Goal: Task Accomplishment & Management: Complete application form

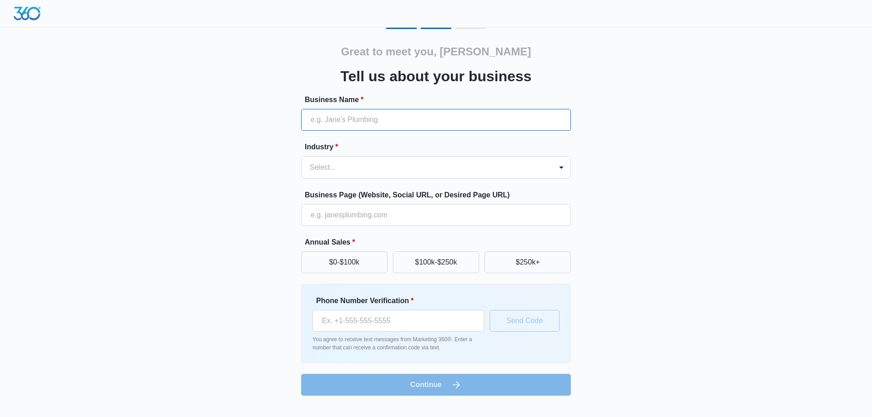
click at [398, 117] on input "Business Name *" at bounding box center [436, 120] width 270 height 22
type input "Lion Heart Escrow Inc"
click at [358, 157] on div "Select..." at bounding box center [426, 168] width 251 height 22
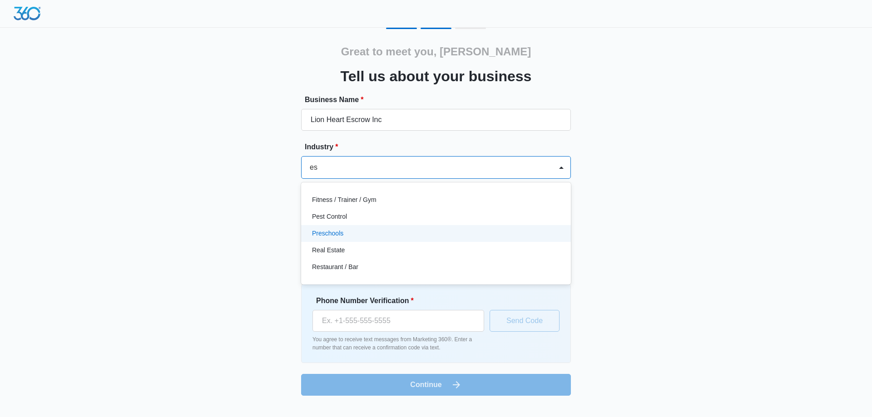
type input "e"
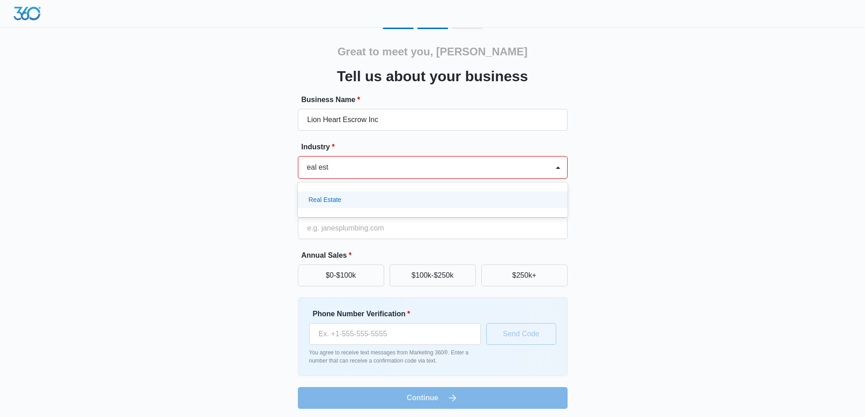
type input "real estate"
click at [332, 196] on p "Real Estate" at bounding box center [325, 200] width 33 height 10
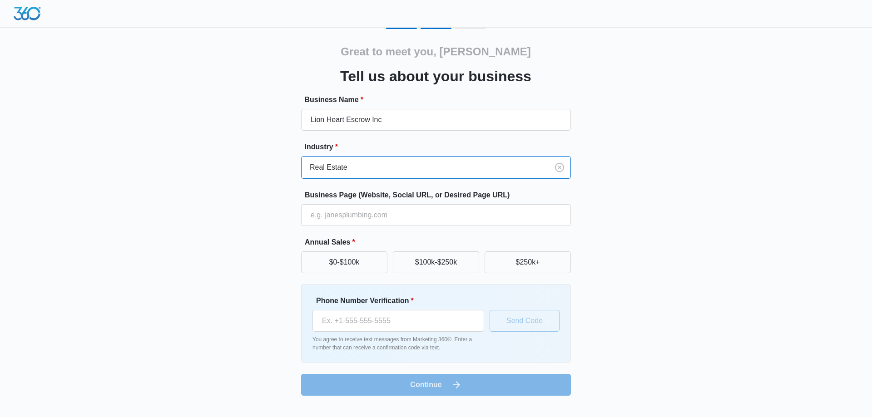
scroll to position [0, 0]
click at [368, 216] on input "Business Page (Website, Social URL, or Desired Page URL)" at bounding box center [436, 215] width 270 height 22
type input "https://www.lionheartescrow.com"
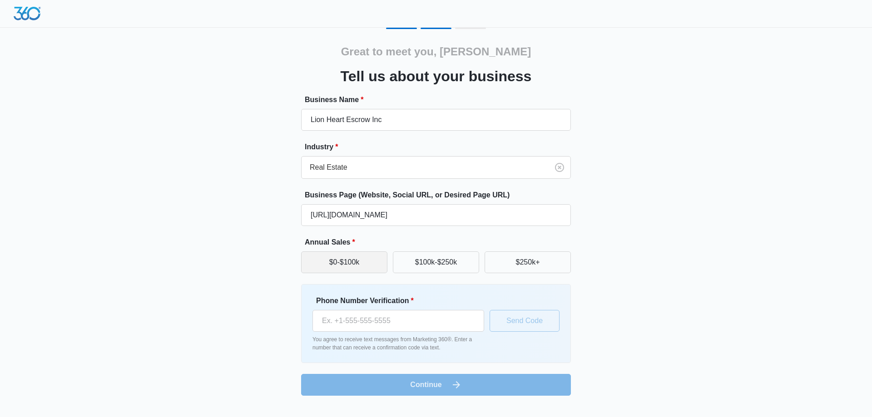
click at [360, 262] on button "$0-$100k" at bounding box center [344, 263] width 86 height 22
click at [377, 319] on input "Phone Number Verification *" at bounding box center [398, 321] width 172 height 22
type input "(714) 272-2229"
click at [522, 323] on button "Send Code" at bounding box center [524, 321] width 70 height 22
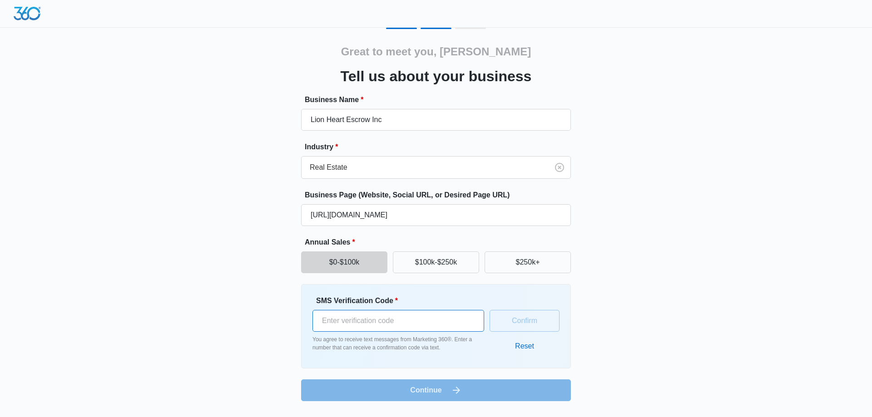
click at [358, 321] on input "SMS Verification Code *" at bounding box center [398, 321] width 172 height 22
type input "380855"
click at [525, 315] on button "Confirm" at bounding box center [524, 321] width 70 height 22
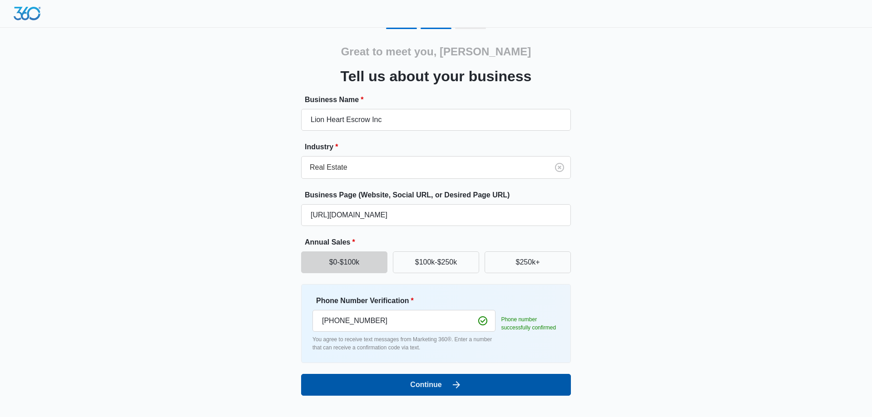
click at [440, 380] on button "Continue" at bounding box center [436, 385] width 270 height 22
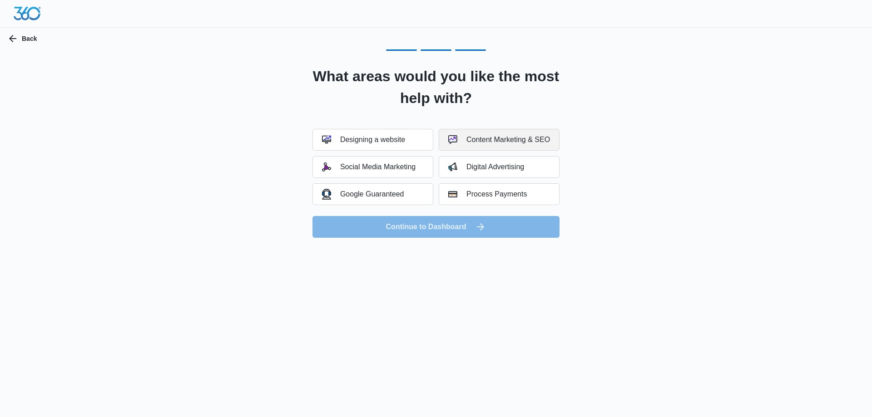
click at [491, 139] on div "Content Marketing & SEO" at bounding box center [499, 139] width 102 height 9
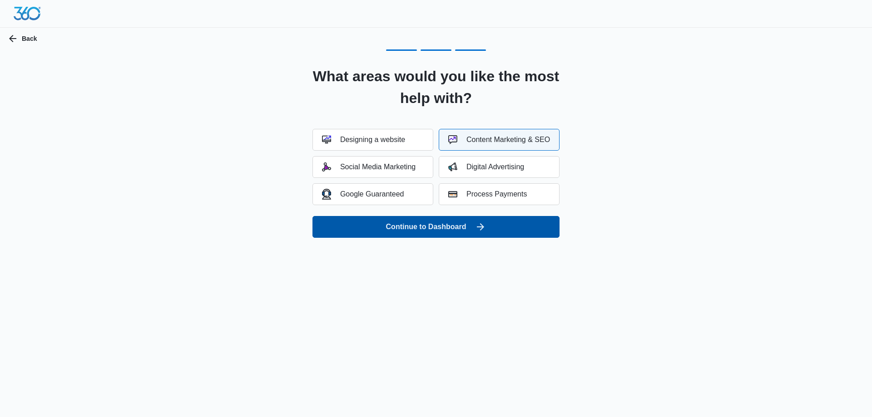
click at [454, 225] on button "Continue to Dashboard" at bounding box center [435, 227] width 247 height 22
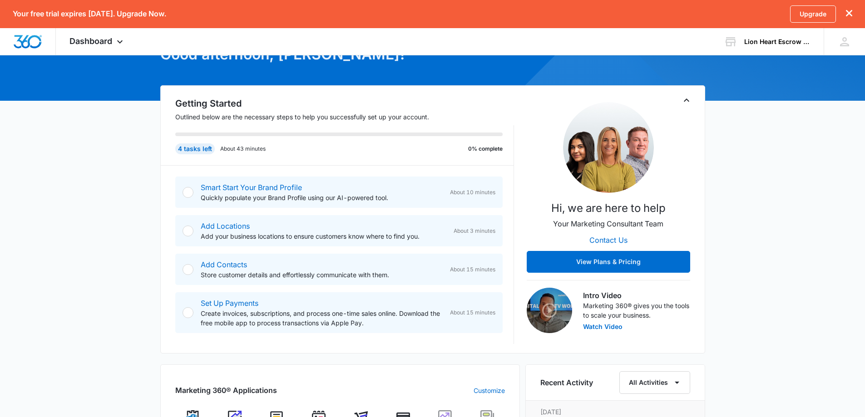
scroll to position [91, 0]
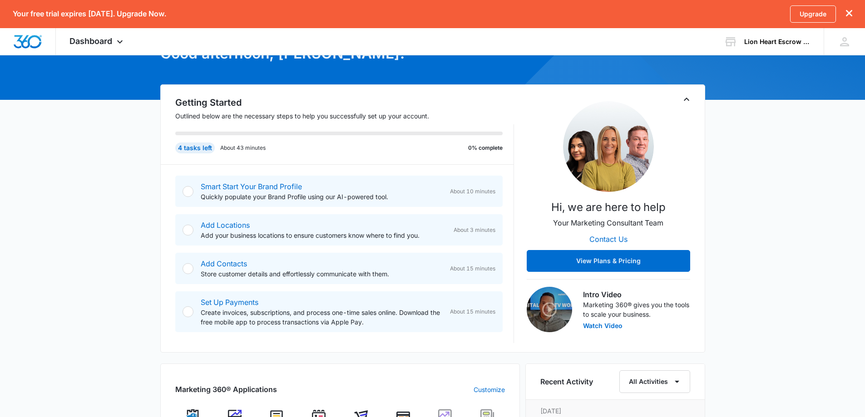
click at [194, 190] on div "Smart Start Your Brand Profile Quickly populate your Brand Profile using our AI…" at bounding box center [338, 191] width 327 height 31
click at [191, 193] on div at bounding box center [188, 191] width 11 height 11
click at [192, 194] on div at bounding box center [188, 191] width 11 height 11
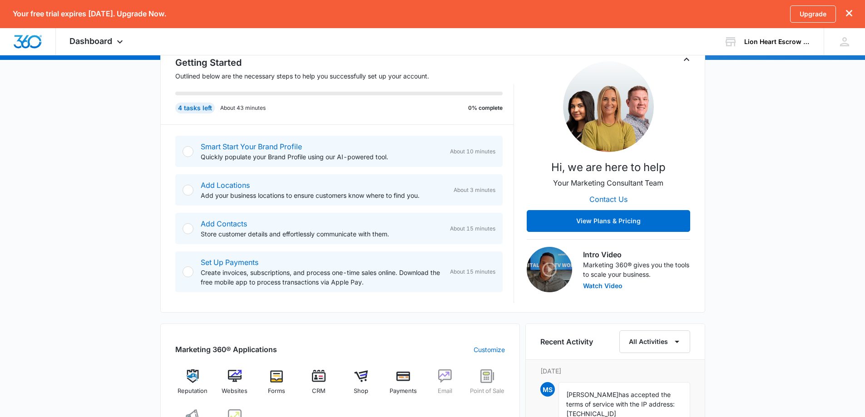
scroll to position [110, 0]
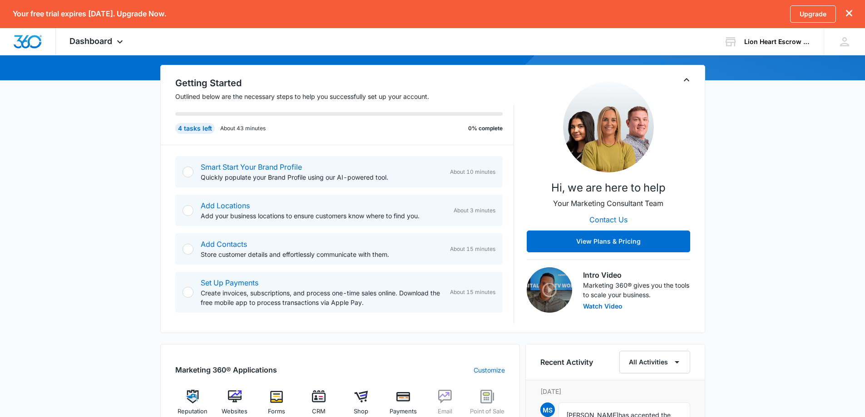
click at [194, 173] on div "Smart Start Your Brand Profile Quickly populate your Brand Profile using our AI…" at bounding box center [338, 171] width 327 height 31
click at [187, 171] on div at bounding box center [188, 172] width 11 height 11
click at [234, 129] on p "About 43 minutes" at bounding box center [242, 128] width 45 height 8
click at [851, 10] on icon "dismiss this dialog" at bounding box center [849, 13] width 6 height 6
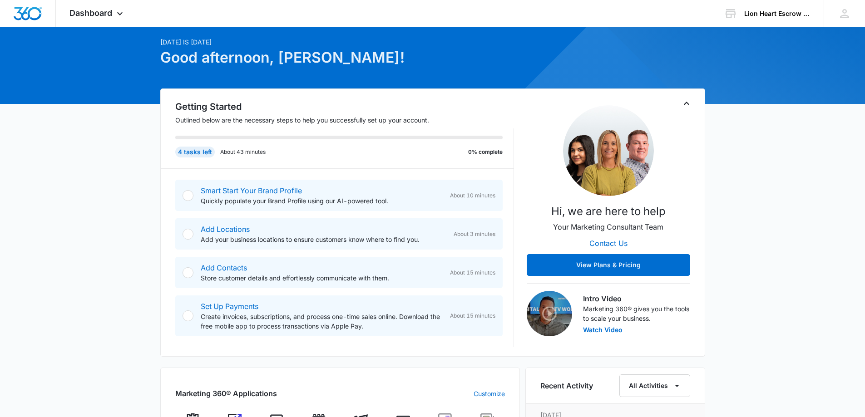
scroll to position [0, 0]
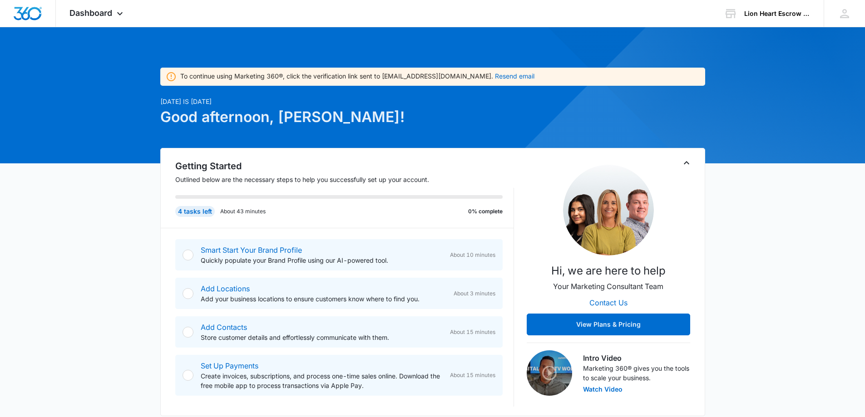
click at [188, 257] on div at bounding box center [188, 255] width 11 height 11
click at [210, 296] on p "Add your business locations to ensure customers know where to find you." at bounding box center [324, 299] width 246 height 10
click at [212, 287] on link "Add Locations" at bounding box center [225, 288] width 49 height 9
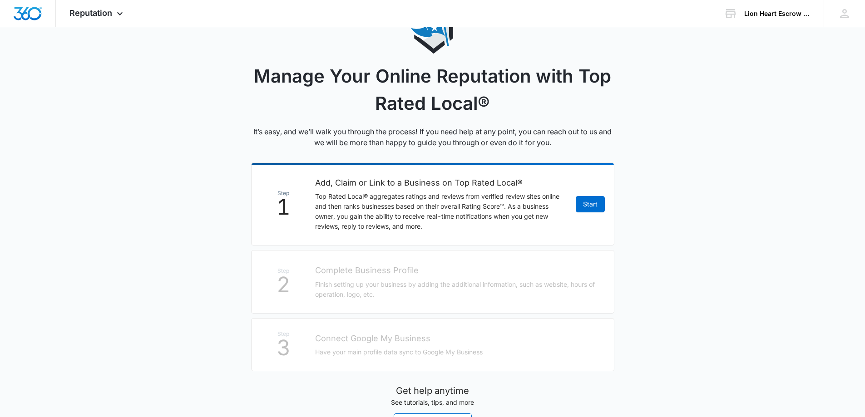
scroll to position [87, 0]
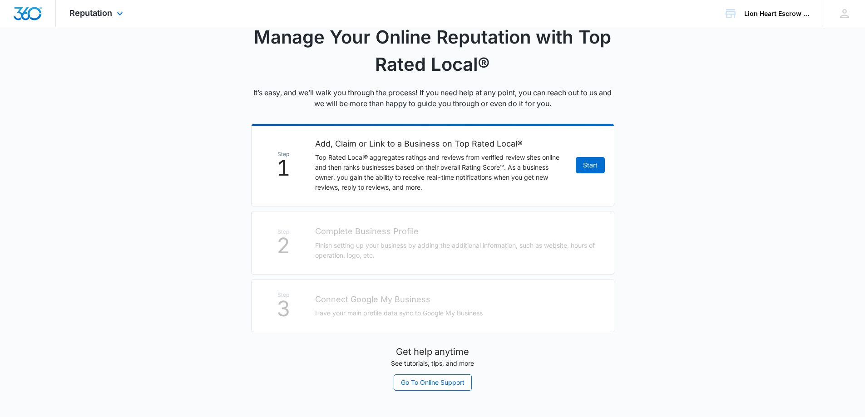
click at [101, 4] on div "Reputation Apps Reputation Websites Forms CRM Email Shop Payments POS Ads Intel…" at bounding box center [97, 13] width 83 height 27
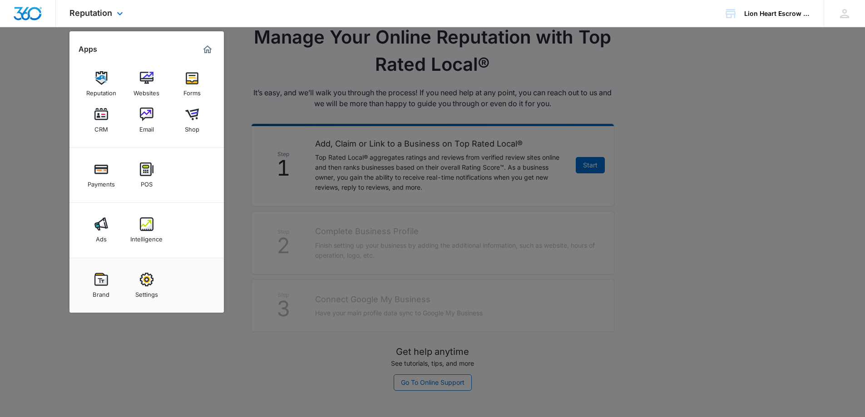
drag, startPoint x: 16, startPoint y: 75, endPoint x: 16, endPoint y: 2, distance: 73.1
click at [16, 75] on div at bounding box center [432, 208] width 865 height 417
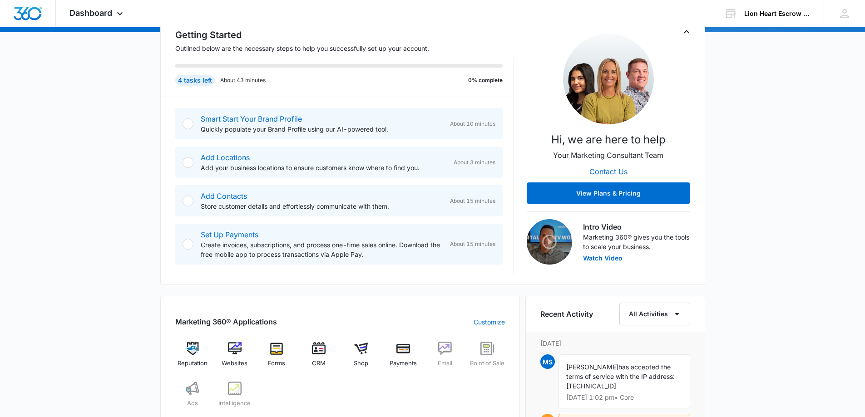
scroll to position [136, 0]
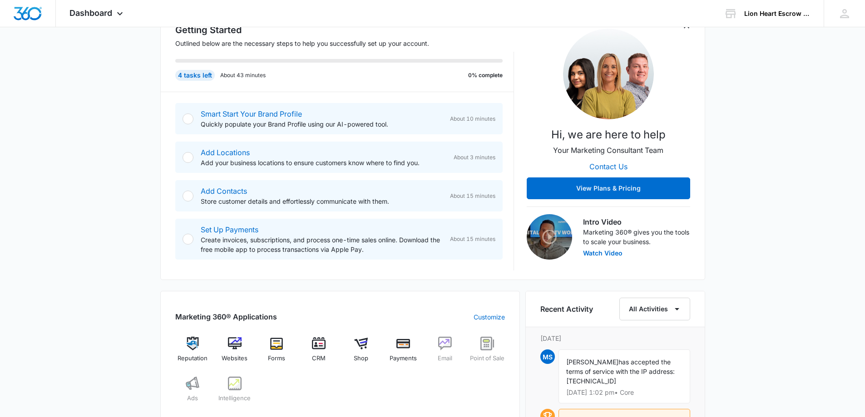
click at [189, 155] on div at bounding box center [188, 157] width 11 height 11
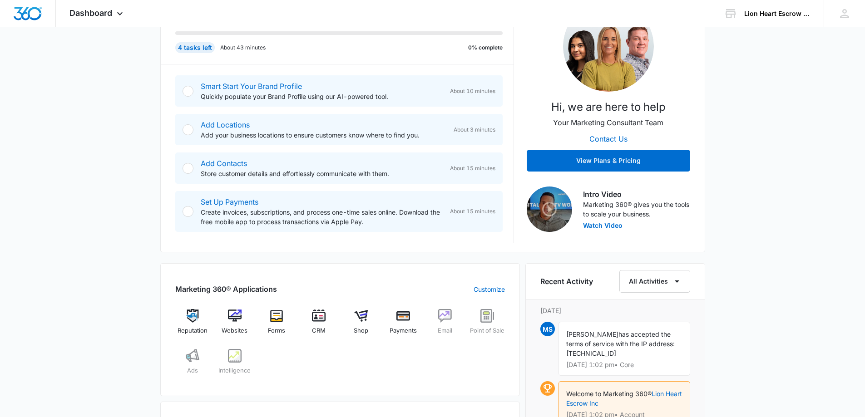
scroll to position [182, 0]
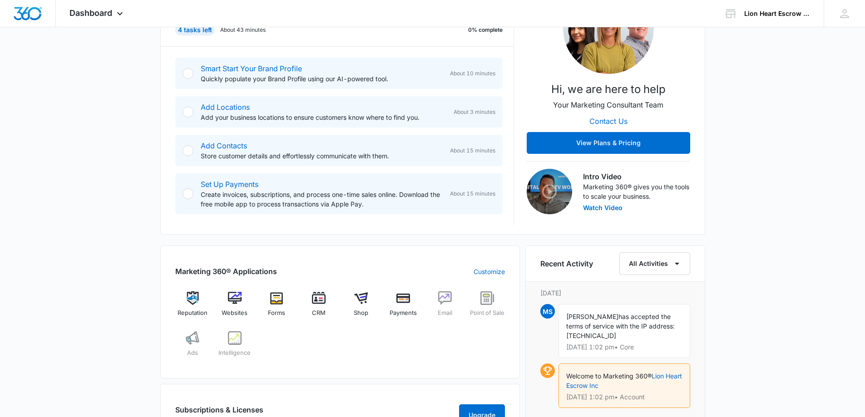
click at [189, 191] on div at bounding box center [188, 193] width 11 height 11
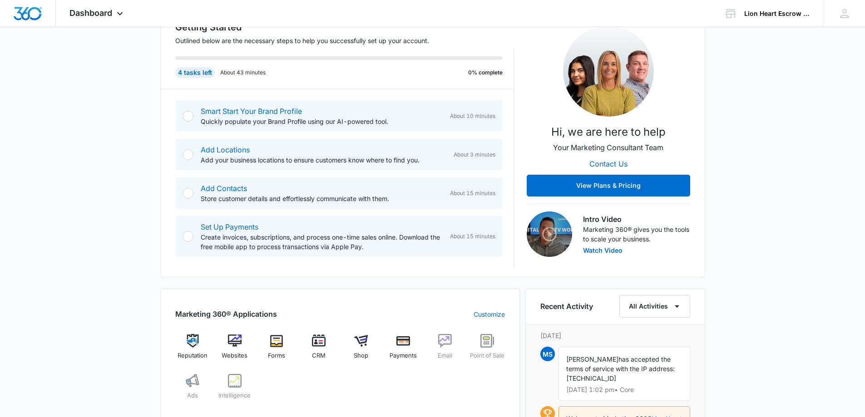
scroll to position [0, 0]
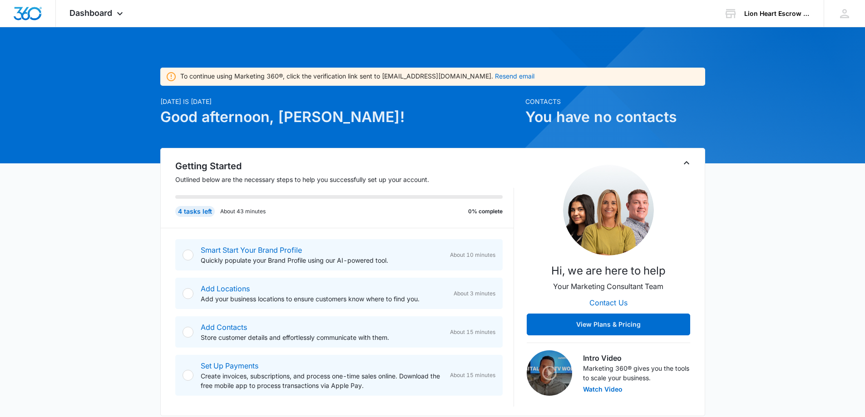
click at [185, 259] on div at bounding box center [188, 255] width 11 height 11
click at [186, 258] on div at bounding box center [188, 255] width 11 height 11
click at [186, 257] on div at bounding box center [188, 255] width 11 height 11
click at [25, 9] on img "Dashboard" at bounding box center [27, 14] width 29 height 14
click at [96, 13] on span "Dashboard" at bounding box center [90, 13] width 43 height 10
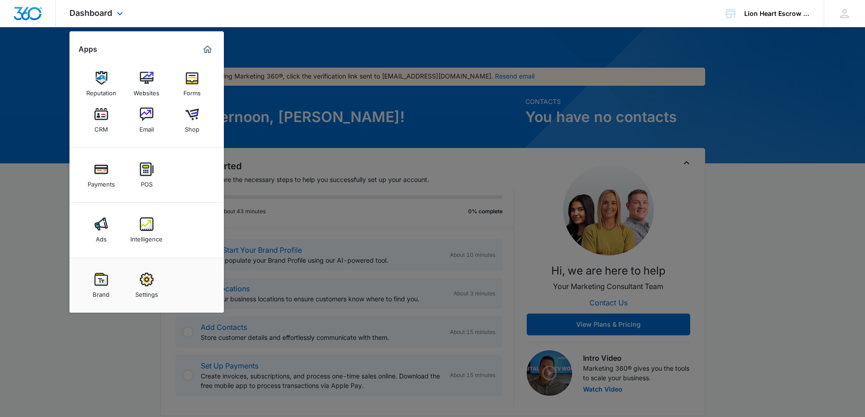
click at [210, 49] on img "Marketing 360® Dashboard" at bounding box center [207, 49] width 11 height 11
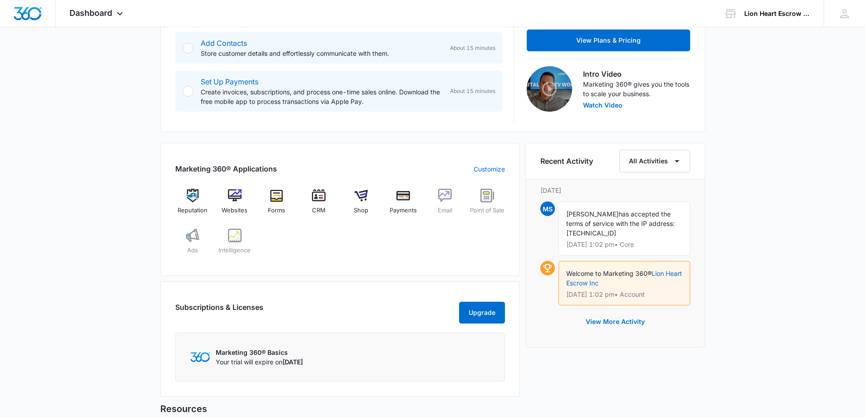
scroll to position [318, 0]
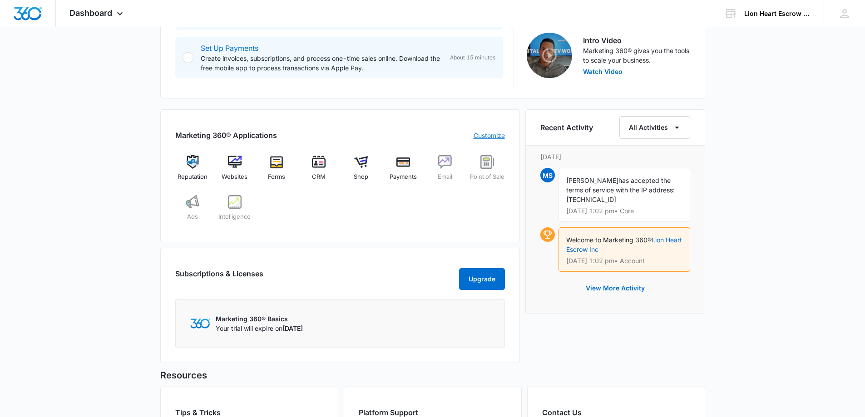
click at [481, 137] on link "Customize" at bounding box center [489, 136] width 31 height 10
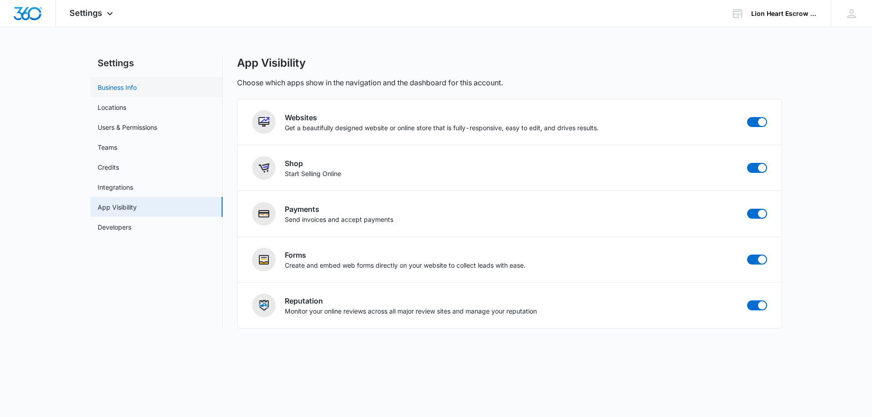
click at [112, 84] on link "Business Info" at bounding box center [117, 88] width 39 height 10
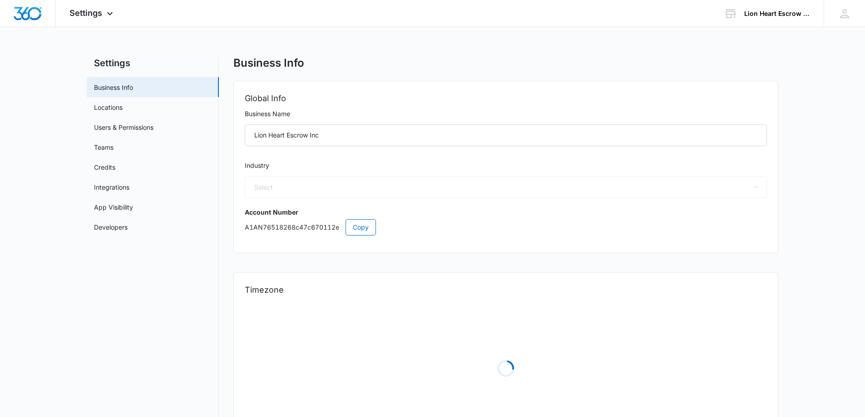
select select "35"
select select "US"
select select "America/Los_Angeles"
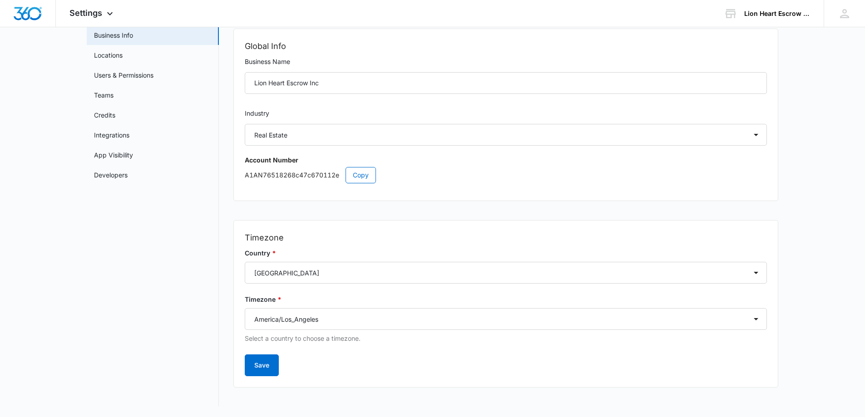
scroll to position [53, 0]
click at [106, 52] on link "Locations" at bounding box center [108, 55] width 29 height 10
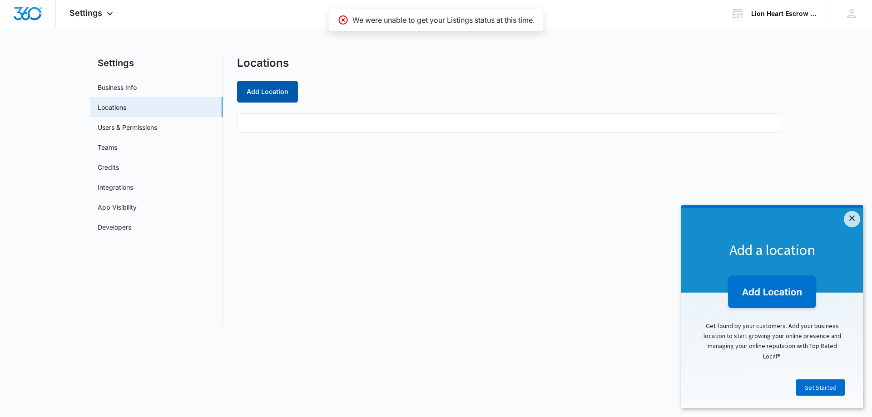
click at [257, 93] on button "Add Location" at bounding box center [267, 92] width 61 height 22
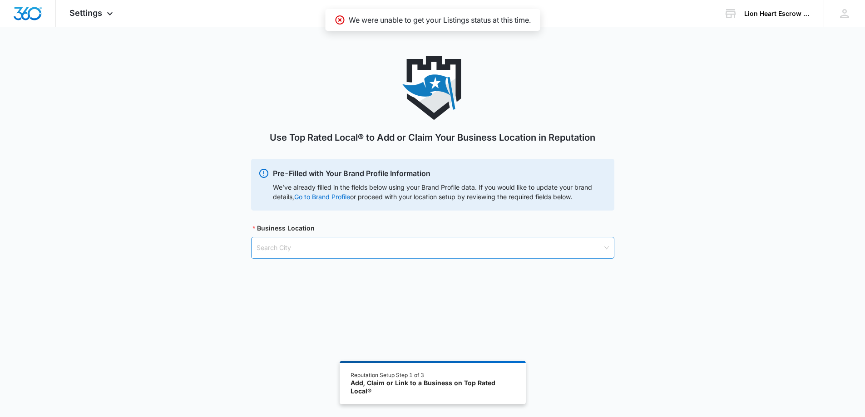
click at [328, 248] on input "search" at bounding box center [430, 247] width 346 height 21
type input "2"
click at [328, 247] on input "search" at bounding box center [430, 247] width 346 height 21
type input "23330 Mill Creek Dr suite 211, Laguna HIlls Ca 92653"
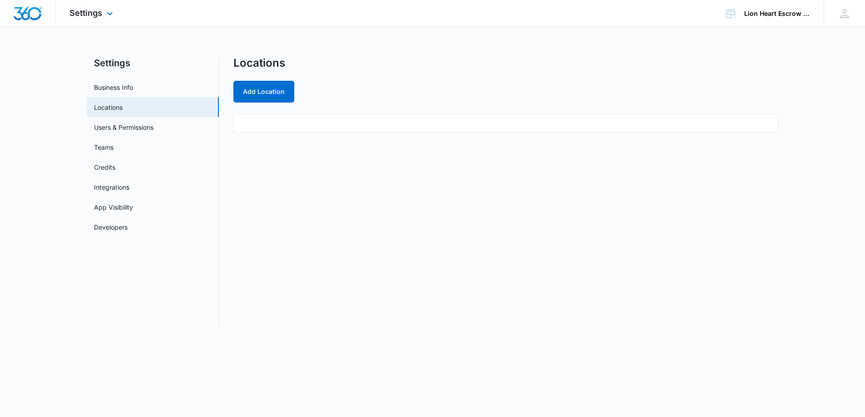
select select "35"
select select "US"
select select "America/Los_Angeles"
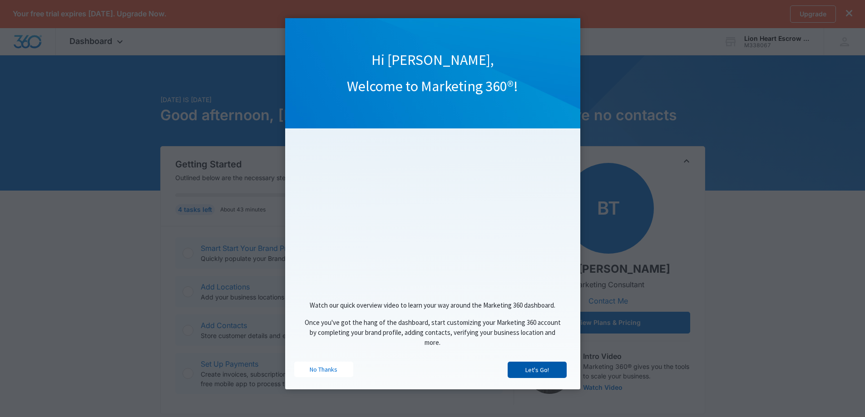
click at [548, 369] on link "Let's Go!" at bounding box center [537, 370] width 59 height 16
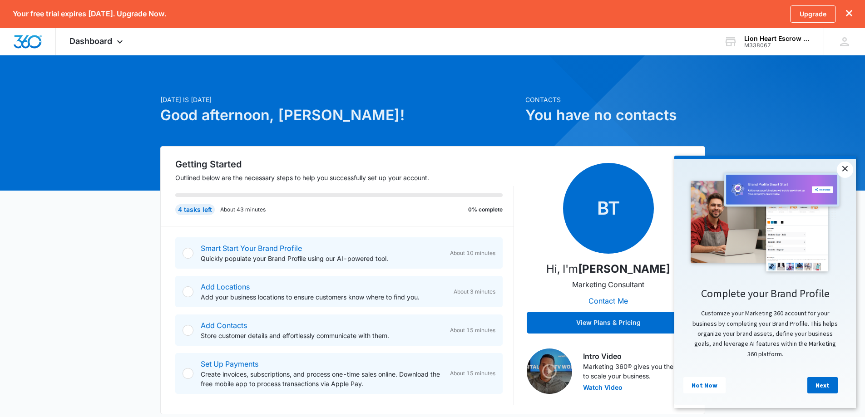
click at [841, 168] on link "×" at bounding box center [845, 170] width 16 height 16
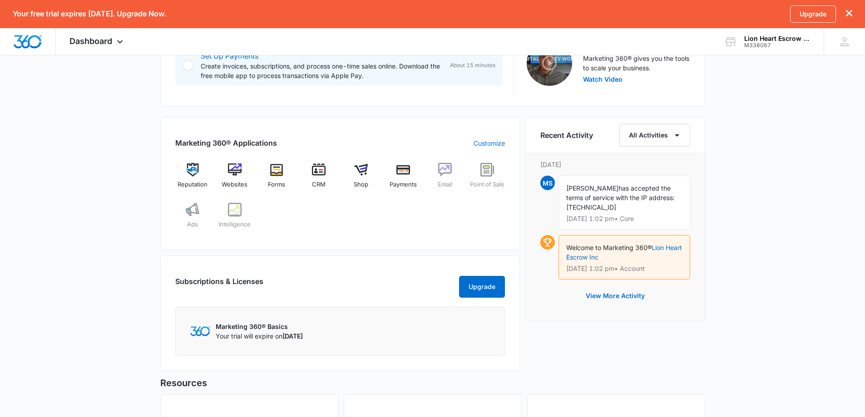
scroll to position [172, 0]
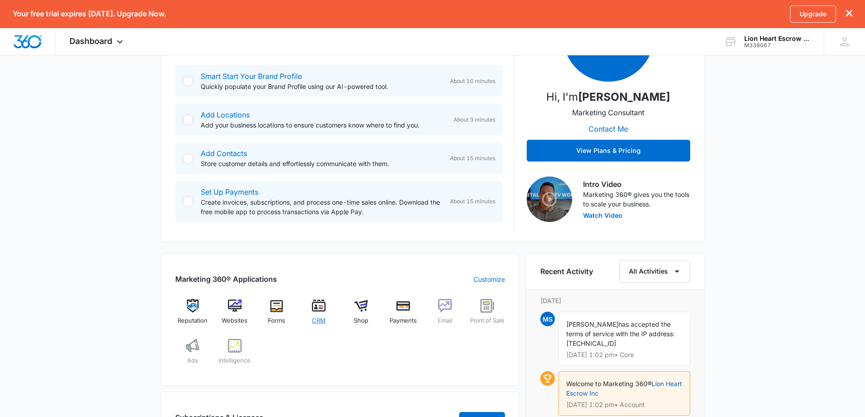
click at [322, 307] on img at bounding box center [319, 306] width 14 height 14
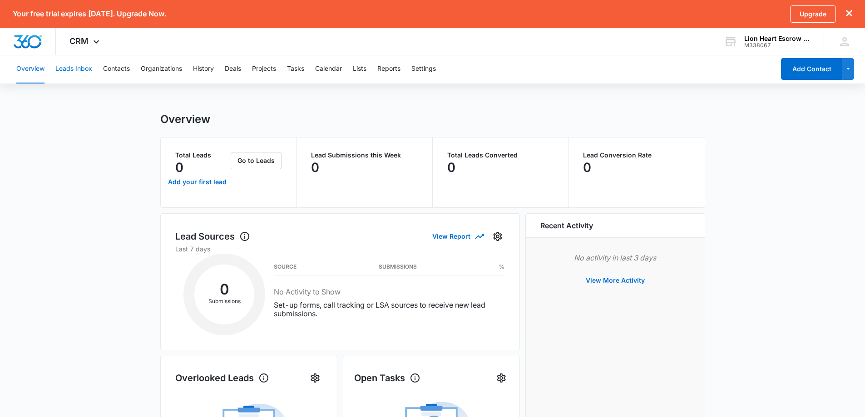
click at [75, 69] on button "Leads Inbox" at bounding box center [73, 68] width 37 height 29
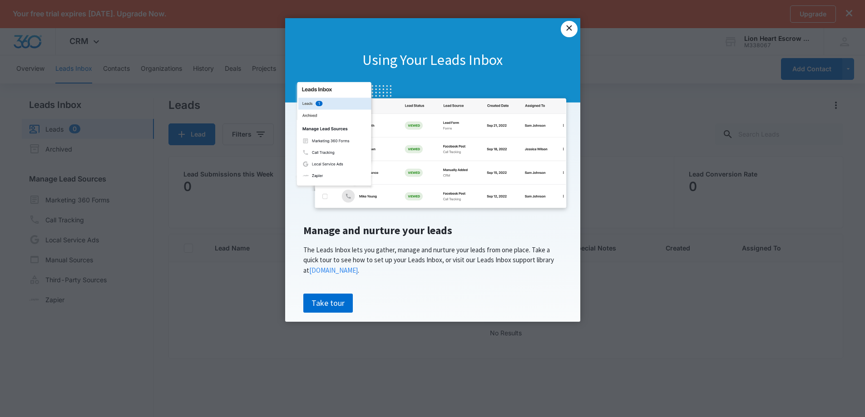
click at [567, 35] on link "×" at bounding box center [569, 29] width 16 height 16
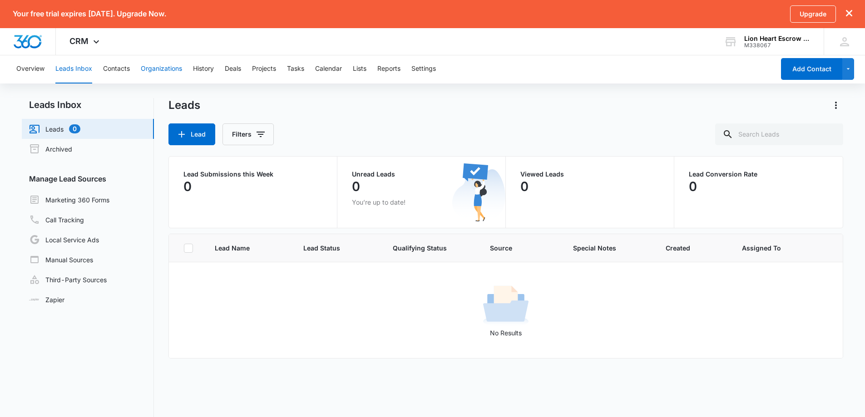
click at [161, 66] on button "Organizations" at bounding box center [161, 68] width 41 height 29
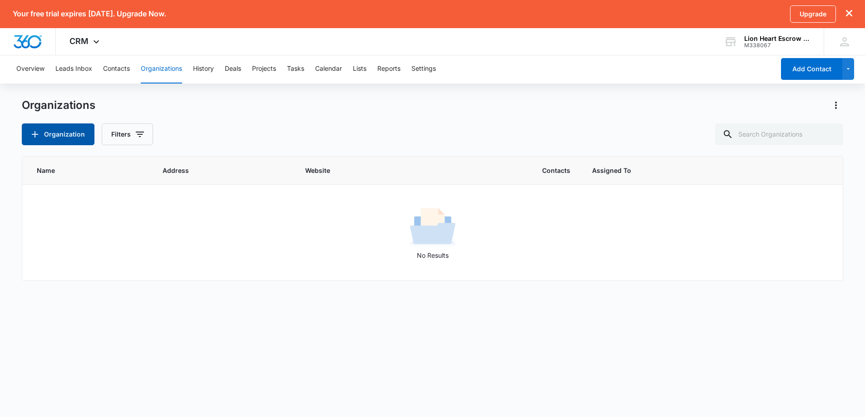
click at [61, 134] on button "Organization" at bounding box center [58, 134] width 73 height 22
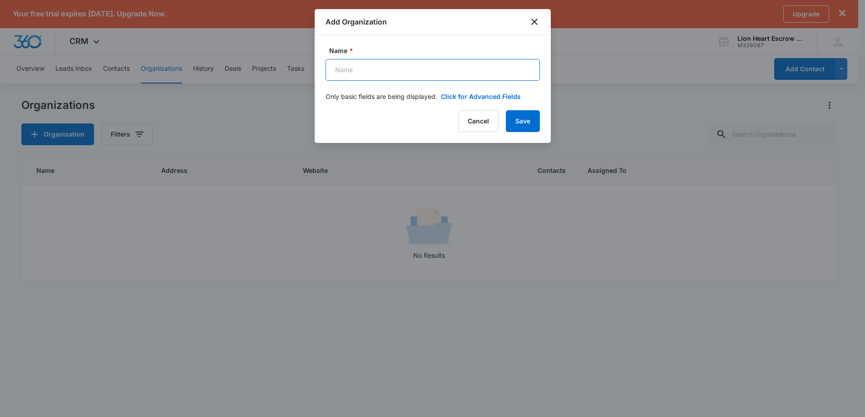
click at [389, 69] on input "Name *" at bounding box center [433, 70] width 214 height 22
click at [533, 22] on icon "close" at bounding box center [534, 21] width 11 height 11
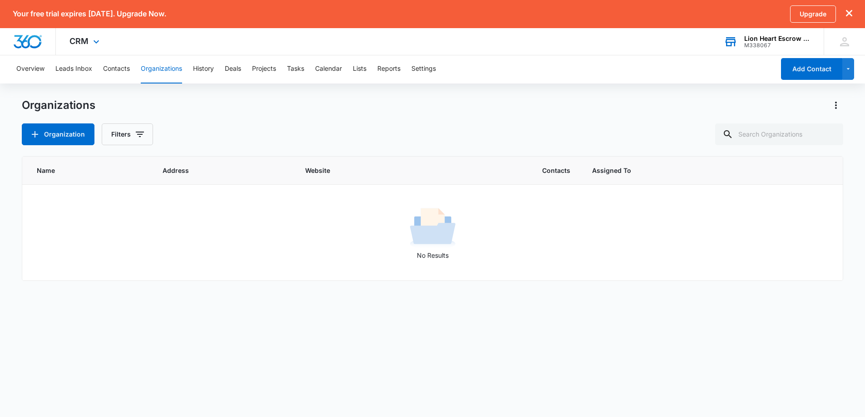
click at [749, 40] on div "Lion Heart Escrow Inc" at bounding box center [777, 38] width 66 height 7
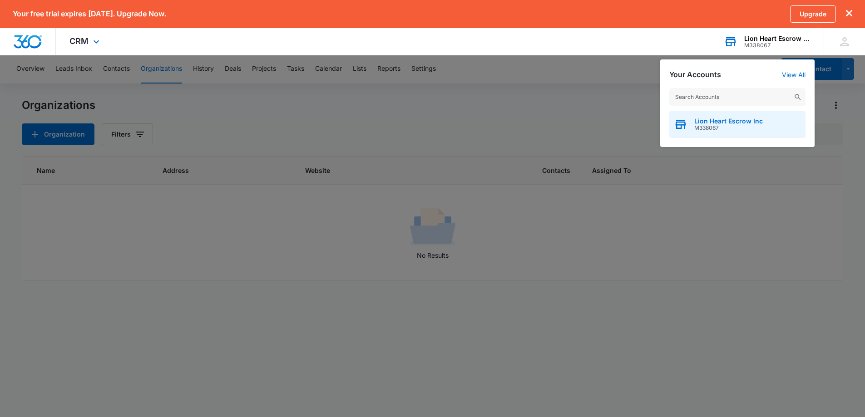
click at [723, 120] on span "Lion Heart Escrow Inc" at bounding box center [728, 121] width 69 height 7
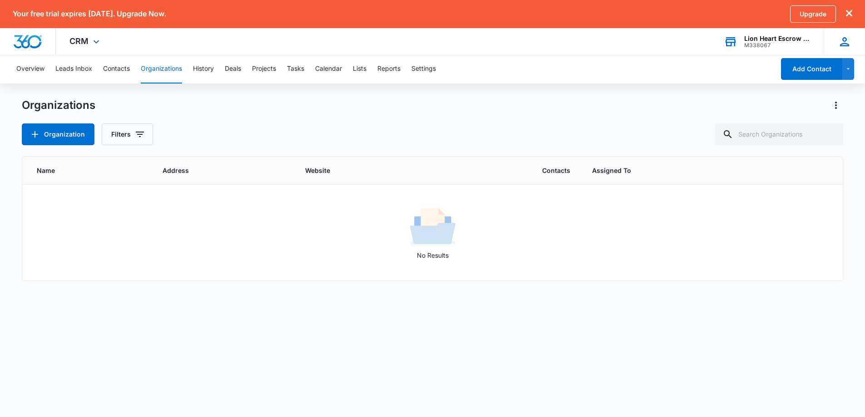
click at [840, 41] on icon at bounding box center [845, 42] width 14 height 14
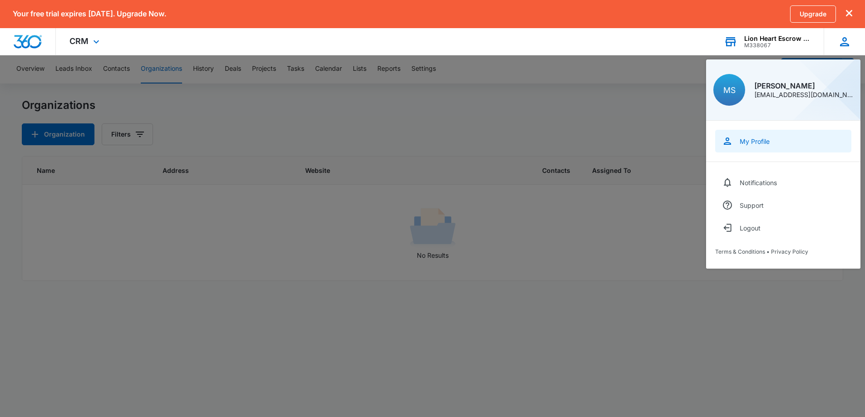
click at [751, 142] on div "My Profile" at bounding box center [755, 142] width 30 height 8
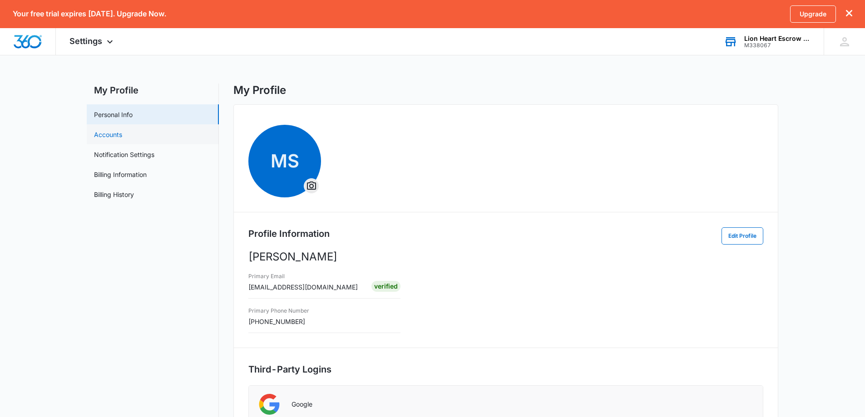
click at [111, 135] on link "Accounts" at bounding box center [108, 135] width 28 height 10
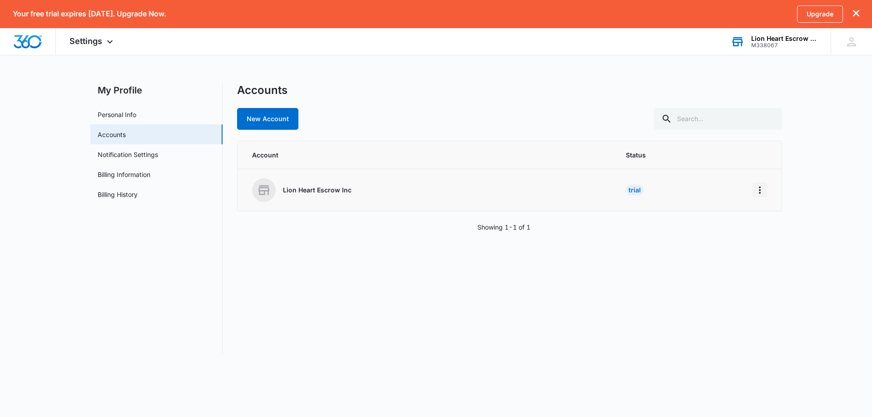
click at [756, 188] on icon "Home" at bounding box center [759, 190] width 11 height 11
click at [782, 212] on div "Go to Dashboard" at bounding box center [789, 215] width 50 height 6
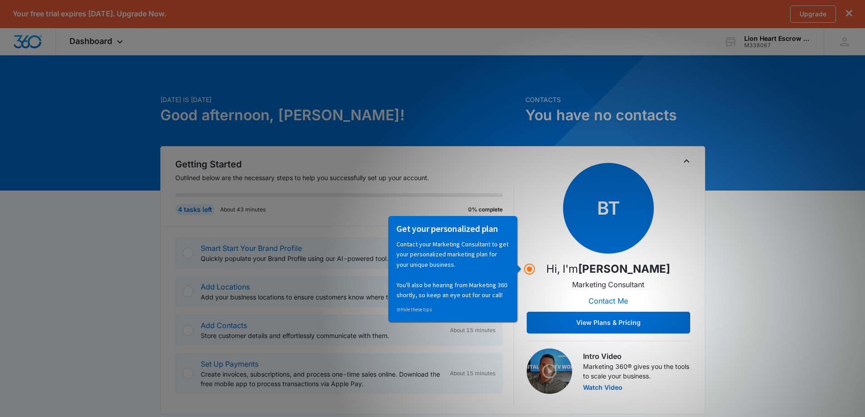
click at [526, 268] on circle "Hotspot (open by clicking or pressing space/enter)" at bounding box center [529, 269] width 8 height 8
click at [508, 195] on div "4 tasks left About 43 minutes 0% complete" at bounding box center [344, 206] width 339 height 40
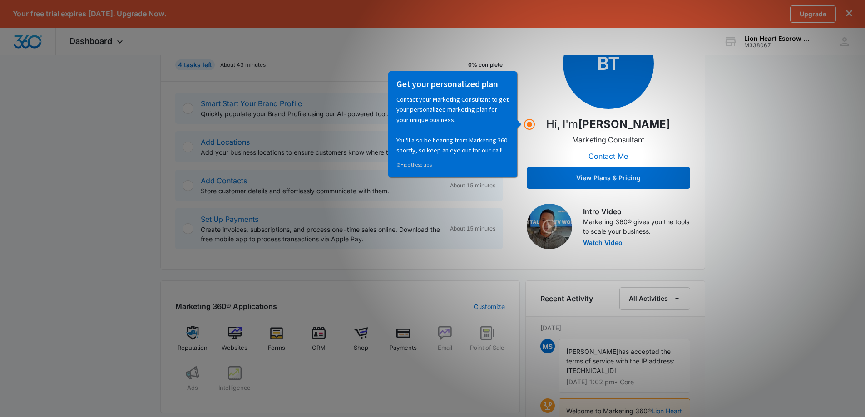
scroll to position [182, 0]
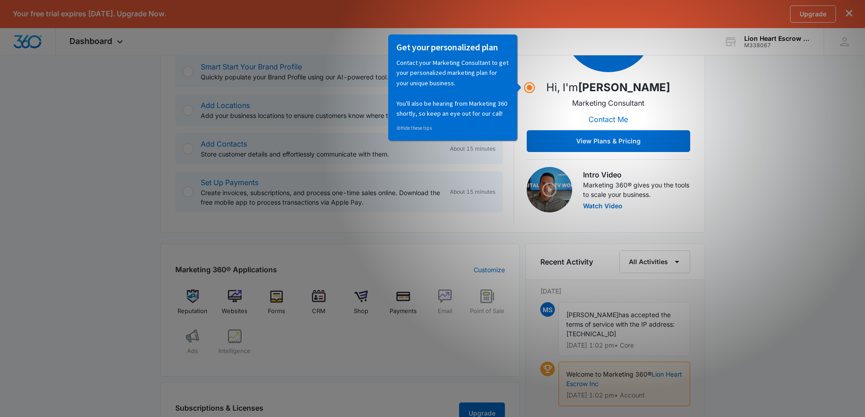
click at [849, 227] on div "[DATE] is [DATE] Good afternoon, [PERSON_NAME]! Contacts You have no contacts G…" at bounding box center [432, 277] width 865 height 787
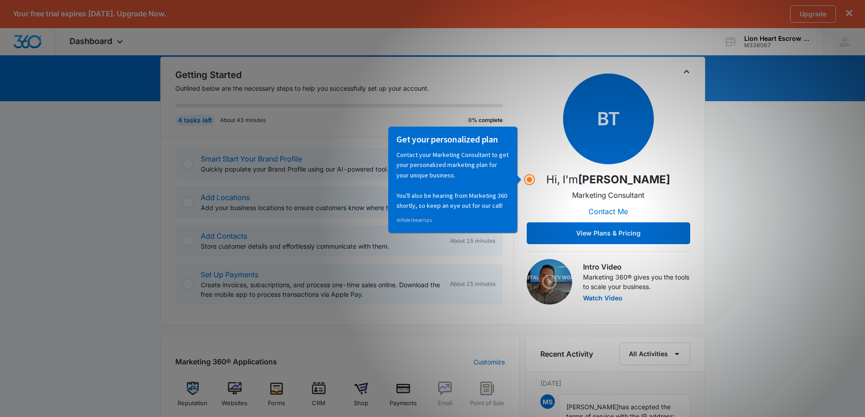
scroll to position [0, 0]
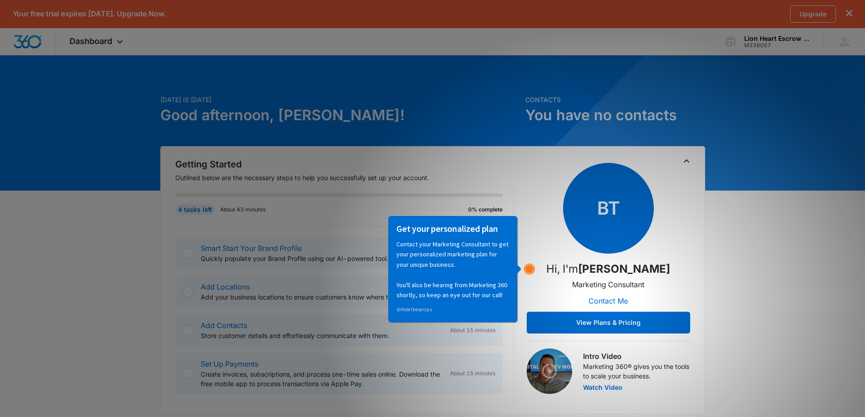
click at [530, 267] on g "Hotspot (open by clicking or pressing space/enter)" at bounding box center [529, 269] width 10 height 10
click at [477, 271] on p "Contact your Marketing Consultant to get your personalized marketing plan for y…" at bounding box center [452, 269] width 113 height 61
click at [587, 323] on button "View Plans & Pricing" at bounding box center [608, 323] width 163 height 22
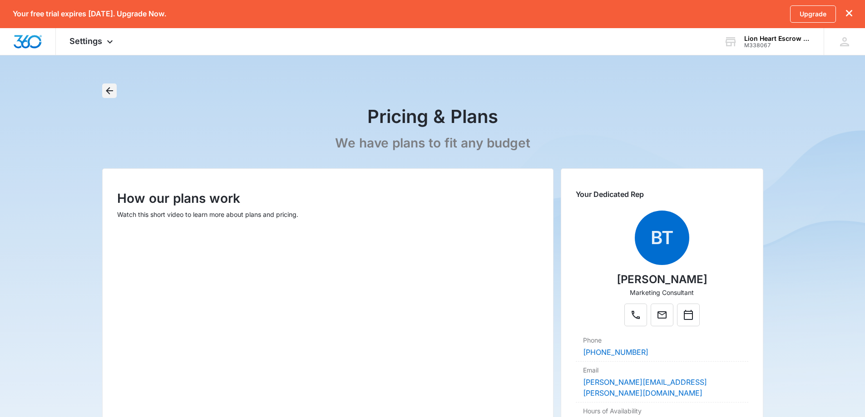
click at [108, 91] on icon "Back" at bounding box center [109, 90] width 7 height 7
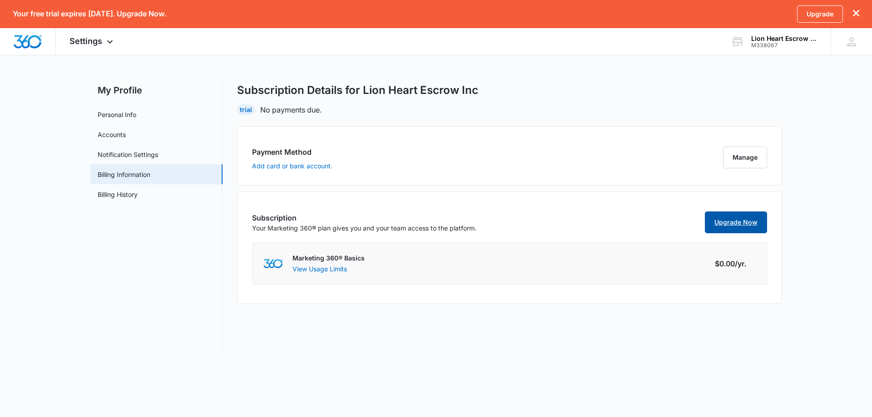
click at [729, 221] on link "Upgrade Now" at bounding box center [736, 223] width 62 height 22
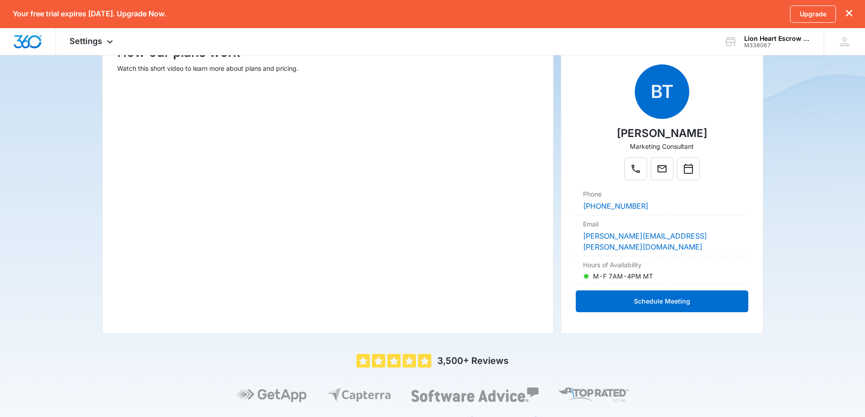
scroll to position [182, 0]
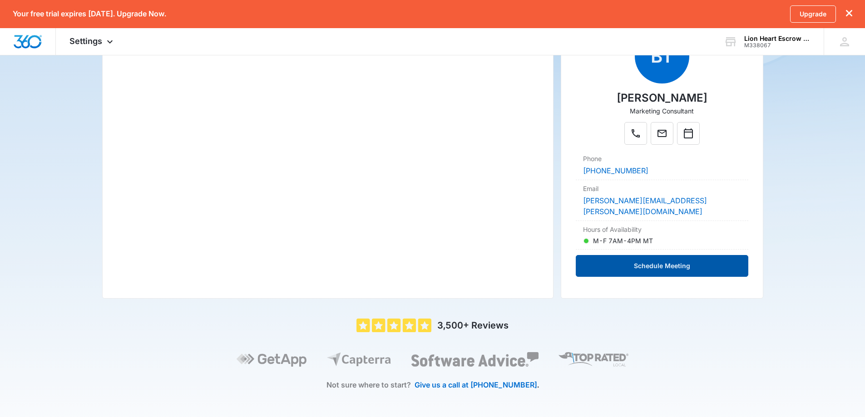
click at [675, 256] on button "Schedule Meeting" at bounding box center [662, 266] width 172 height 22
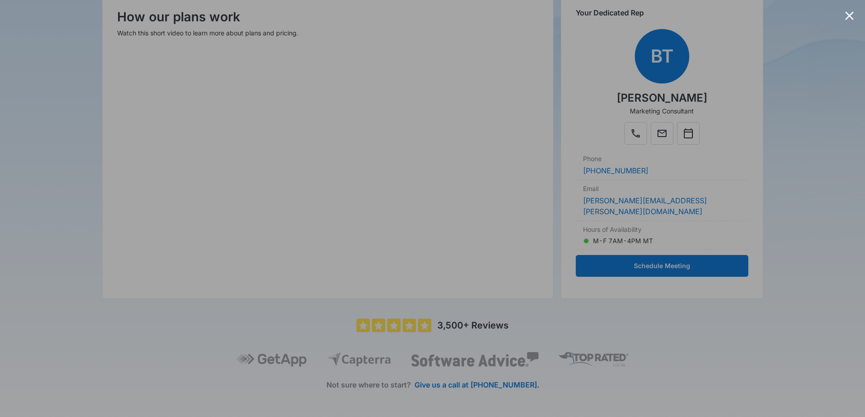
click at [848, 16] on div at bounding box center [849, 15] width 9 height 9
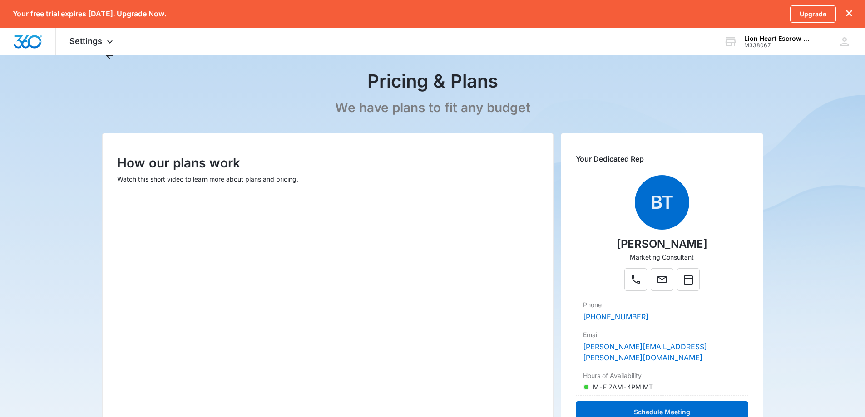
scroll to position [0, 0]
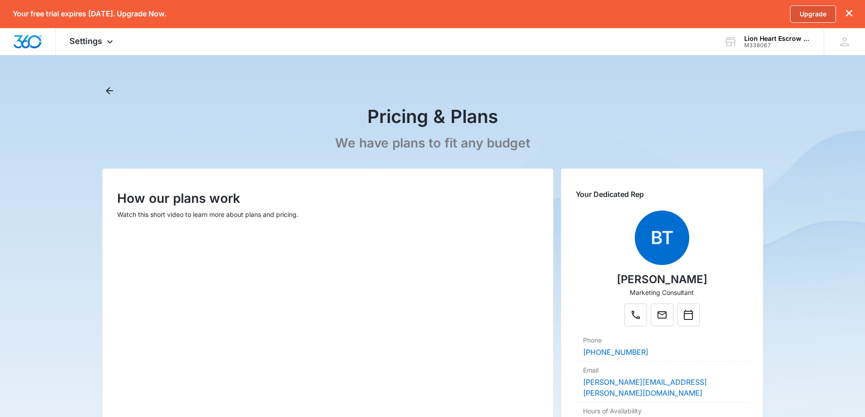
click at [811, 14] on link "Upgrade" at bounding box center [813, 13] width 46 height 17
click at [814, 13] on link "Upgrade" at bounding box center [813, 13] width 46 height 17
click at [113, 43] on icon at bounding box center [109, 44] width 11 height 11
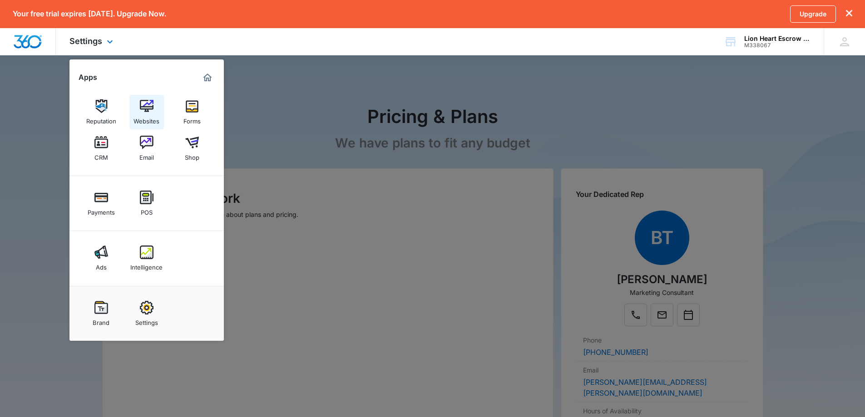
click at [148, 105] on img at bounding box center [147, 106] width 14 height 14
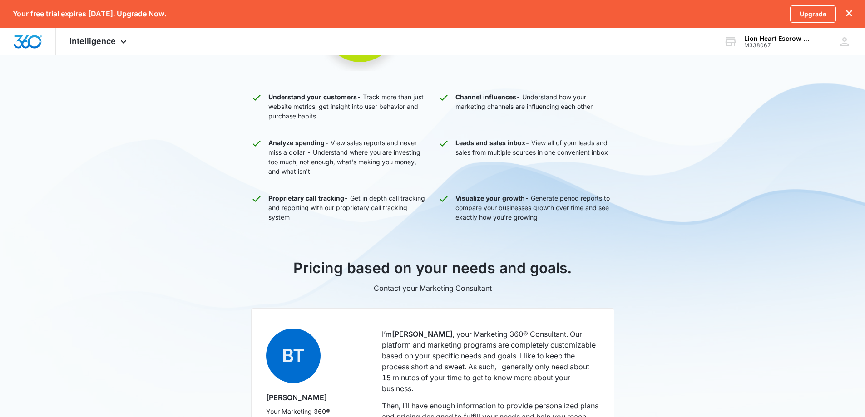
scroll to position [434, 0]
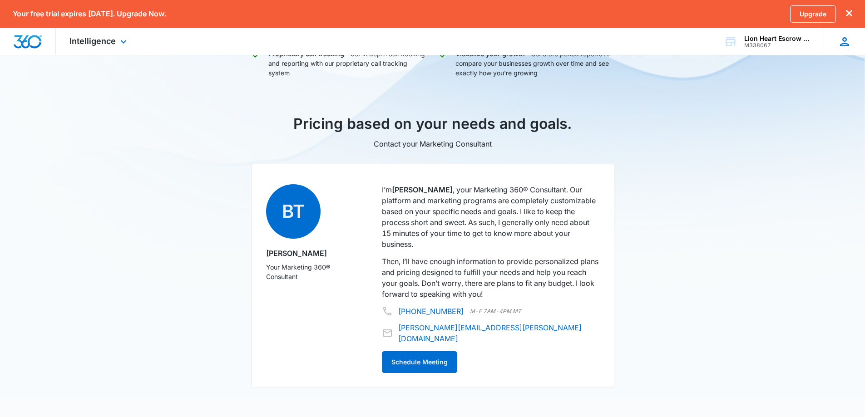
click at [845, 42] on icon at bounding box center [845, 42] width 14 height 14
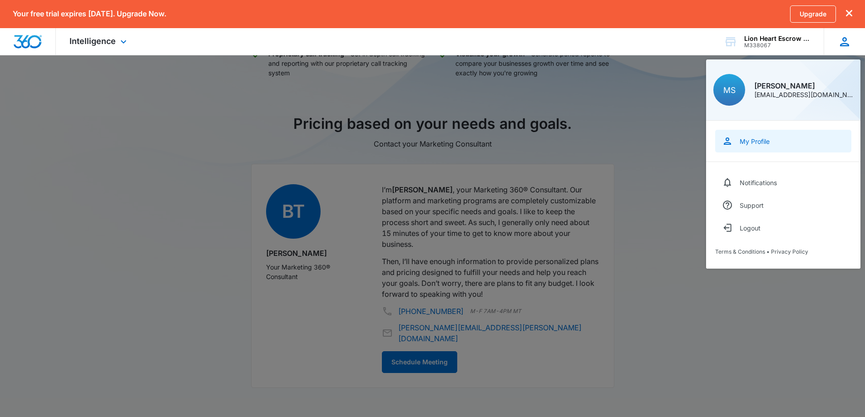
click at [761, 147] on link "My Profile" at bounding box center [783, 141] width 136 height 23
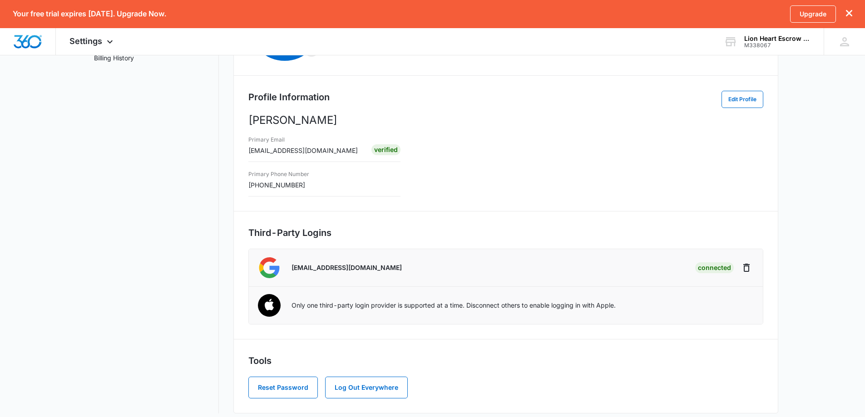
scroll to position [144, 0]
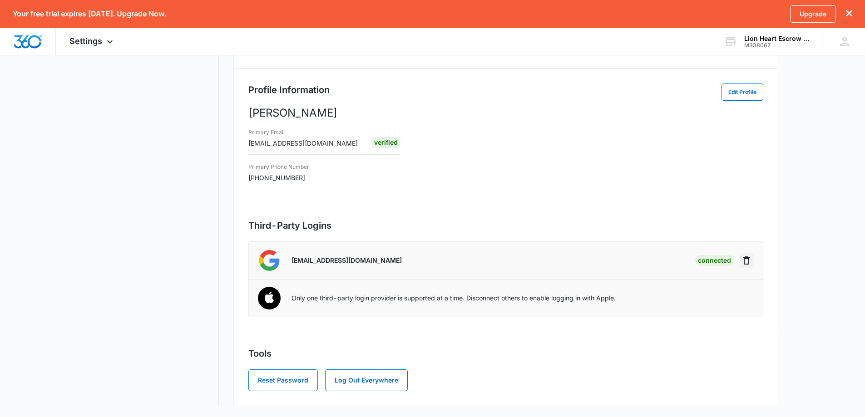
click at [747, 261] on icon "Disconnect" at bounding box center [746, 260] width 11 height 11
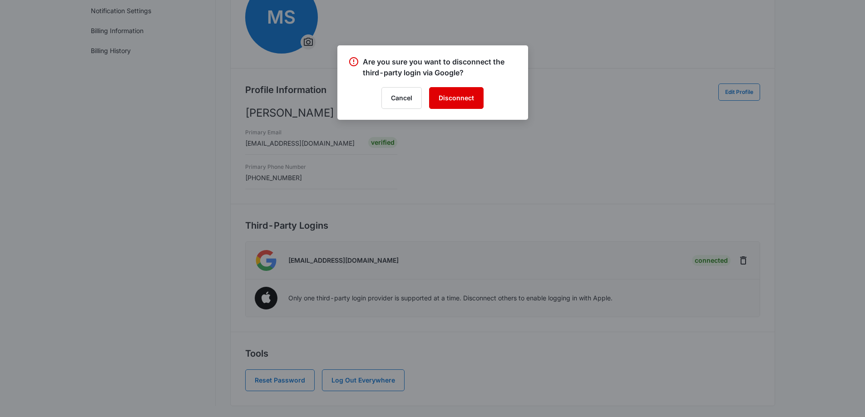
click at [471, 99] on button "Disconnect" at bounding box center [456, 98] width 54 height 22
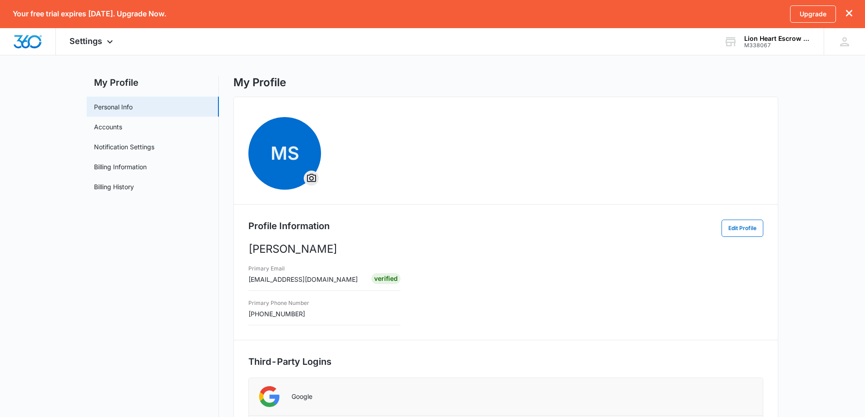
scroll to position [0, 0]
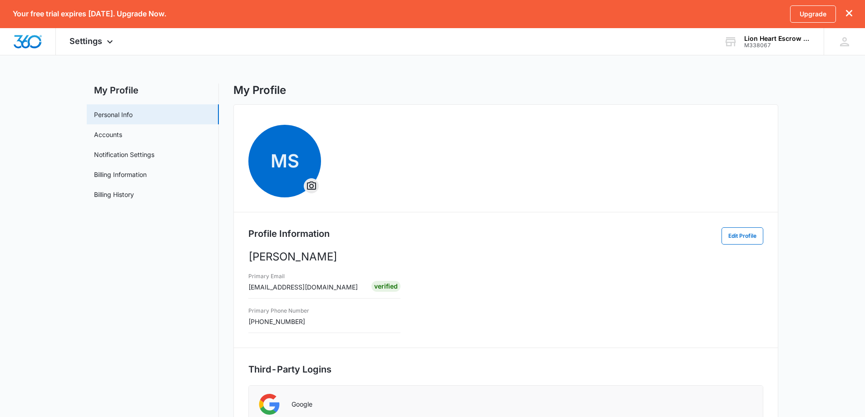
click at [850, 15] on icon "dismiss this dialog" at bounding box center [849, 13] width 6 height 6
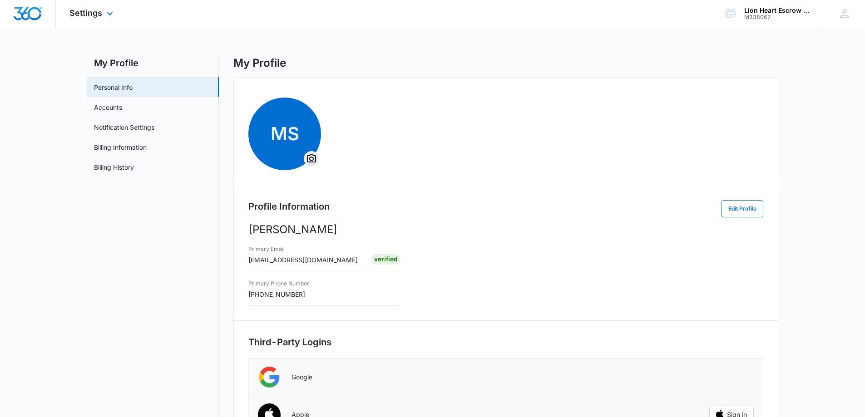
click at [103, 10] on div "Settings Apps Reputation Websites Forms CRM Email Shop Payments POS Ads Intelli…" at bounding box center [92, 13] width 73 height 27
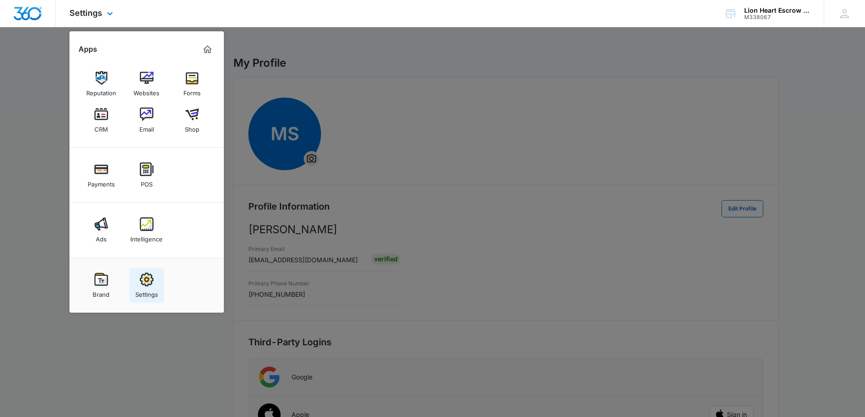
click at [145, 289] on div "Settings" at bounding box center [146, 292] width 23 height 12
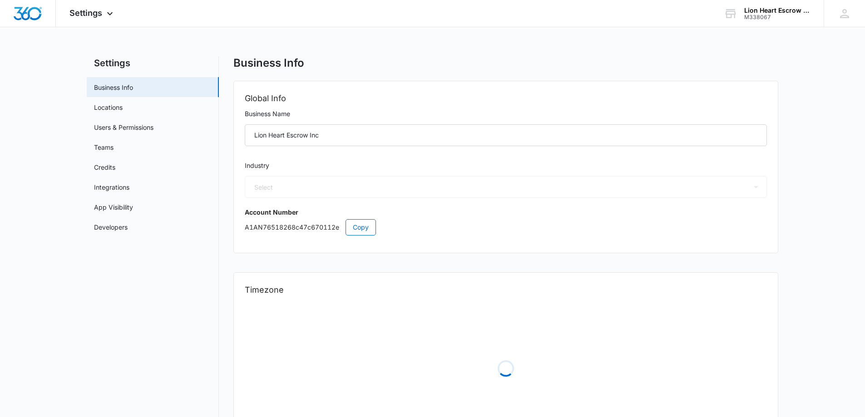
select select "35"
select select "US"
select select "America/Los_Angeles"
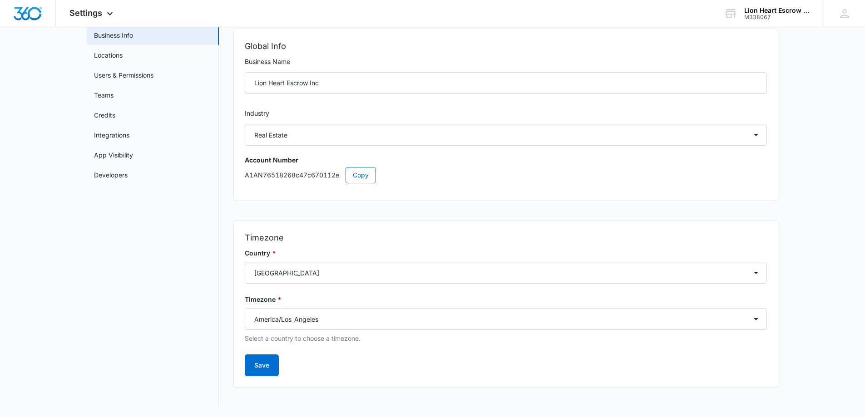
scroll to position [53, 0]
click at [109, 59] on link "Locations" at bounding box center [108, 55] width 29 height 10
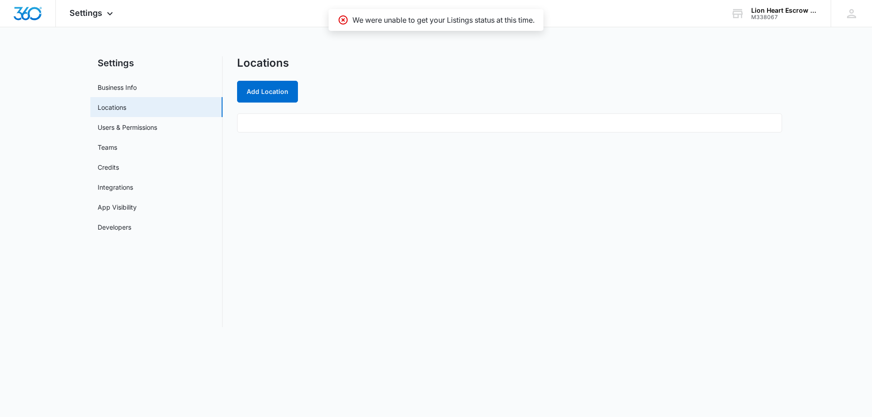
click at [282, 115] on ul at bounding box center [509, 122] width 545 height 19
click at [283, 121] on ul at bounding box center [509, 122] width 545 height 19
click at [281, 125] on ul at bounding box center [509, 122] width 545 height 19
click at [275, 89] on button "Add Location" at bounding box center [267, 92] width 61 height 22
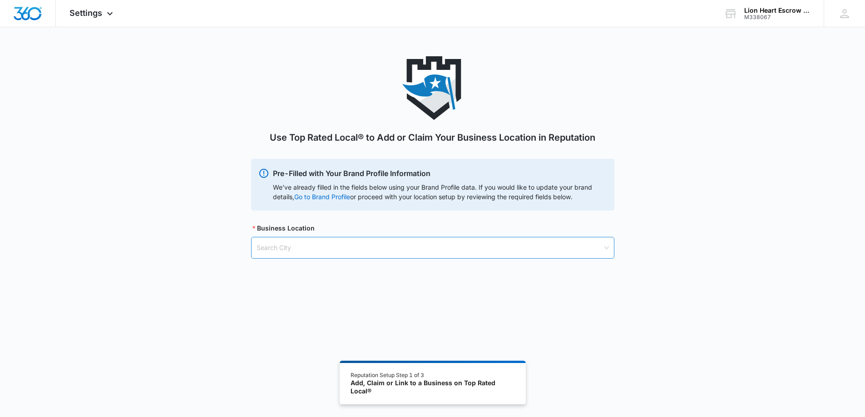
click at [298, 249] on input "search" at bounding box center [430, 247] width 346 height 21
type input "l"
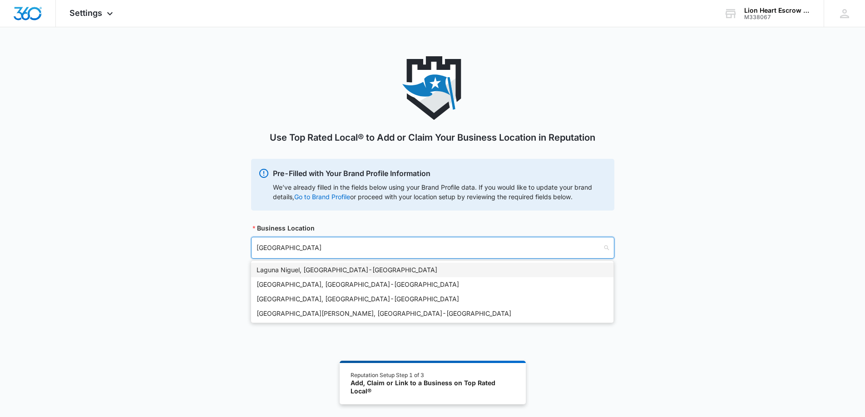
type input "[GEOGRAPHIC_DATA]"
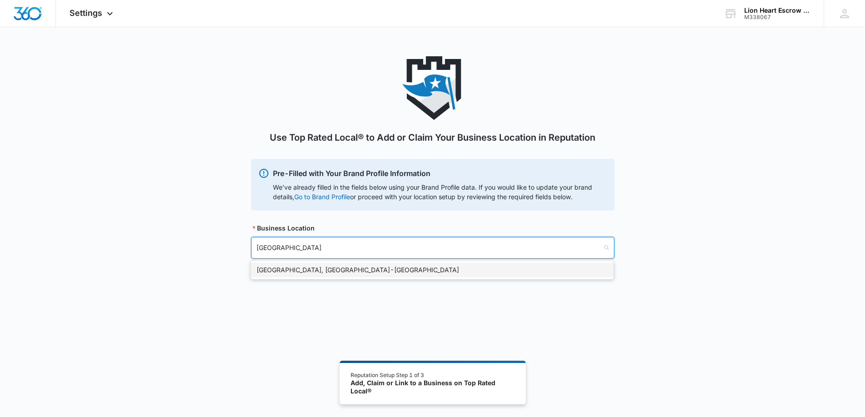
click at [300, 269] on div "[GEOGRAPHIC_DATA], [GEOGRAPHIC_DATA] - [GEOGRAPHIC_DATA]" at bounding box center [432, 270] width 351 height 10
click at [338, 296] on input "search" at bounding box center [430, 294] width 346 height 21
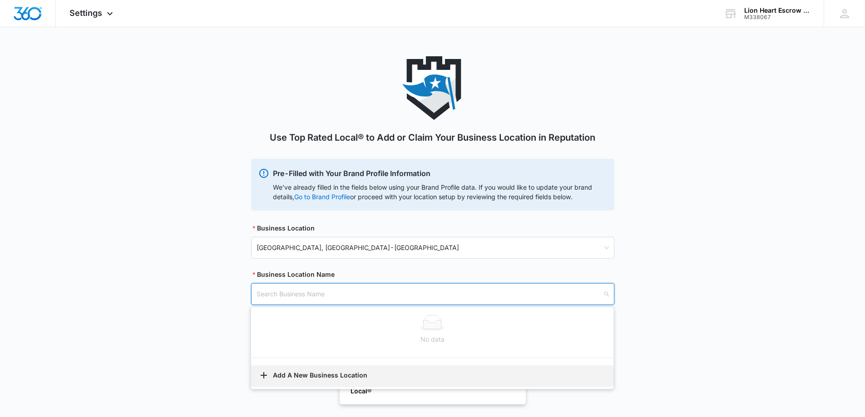
click at [323, 374] on button "Add A New Business Location" at bounding box center [432, 376] width 362 height 22
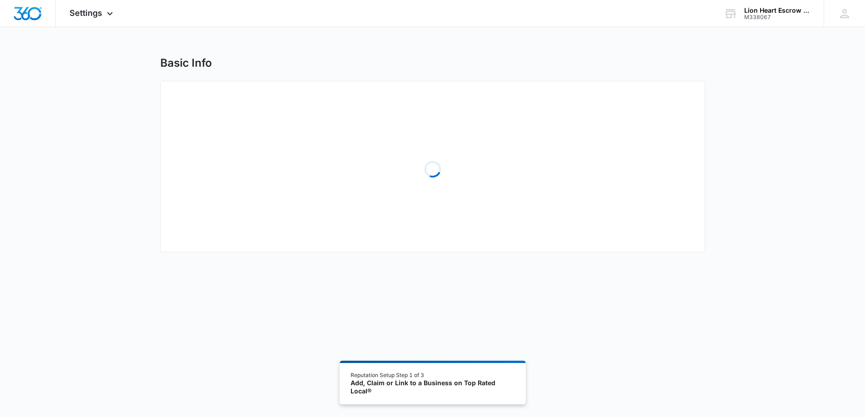
select select "[US_STATE]"
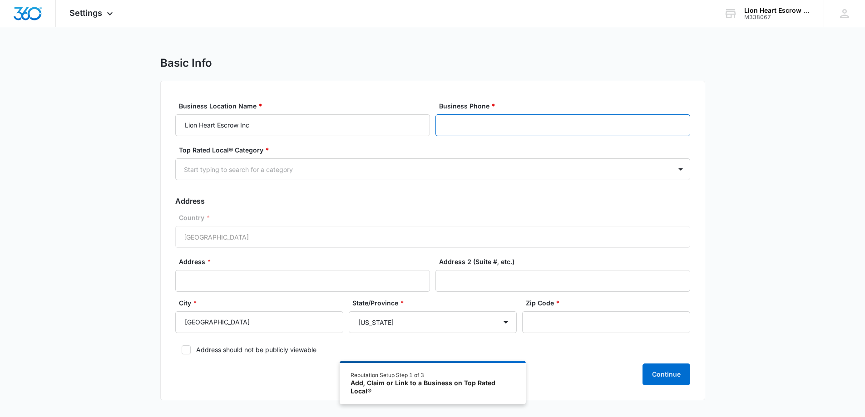
click at [477, 128] on input "Business Phone *" at bounding box center [562, 125] width 255 height 22
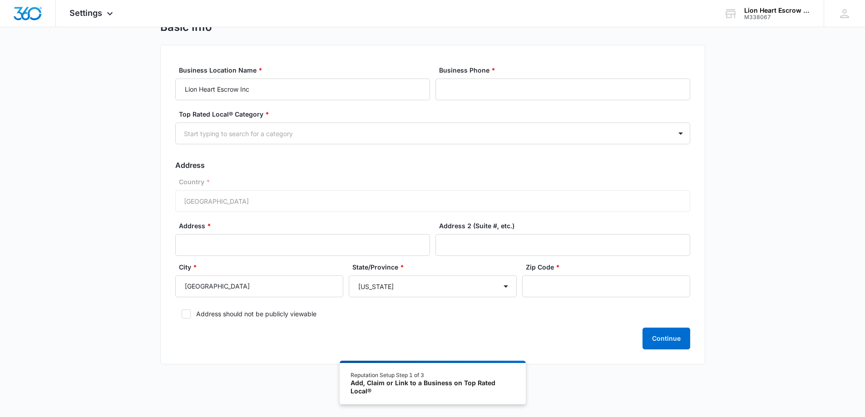
scroll to position [50, 0]
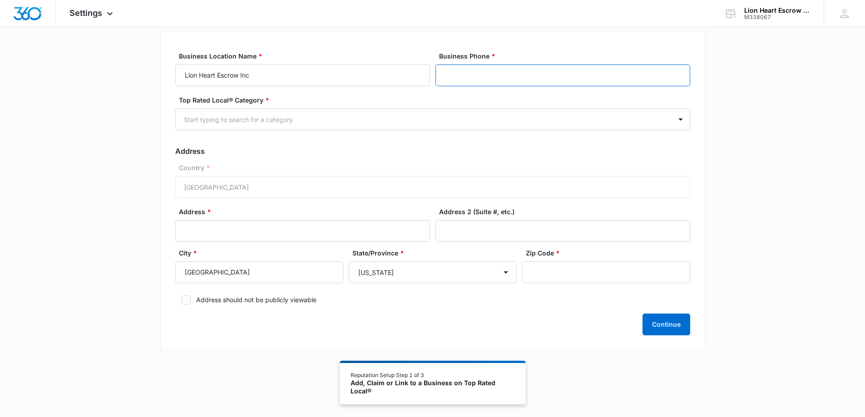
click at [464, 76] on input "Business Phone *" at bounding box center [562, 75] width 255 height 22
type input "[PHONE_NUMBER]"
click at [679, 118] on div at bounding box center [680, 119] width 15 height 15
click at [215, 117] on div at bounding box center [422, 119] width 476 height 11
type input "e"
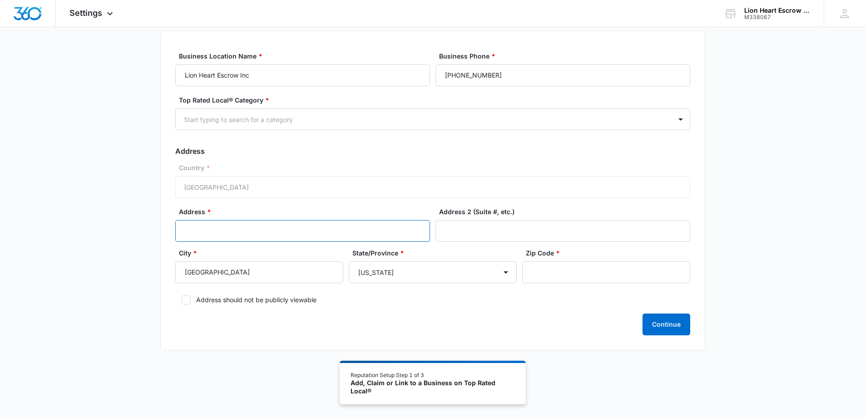
click at [218, 236] on input "Address *" at bounding box center [302, 231] width 255 height 22
type input "[STREET_ADDRESS]"
type input "Ste 250"
type input "92653"
click at [498, 235] on input "Ste 250" at bounding box center [562, 231] width 255 height 22
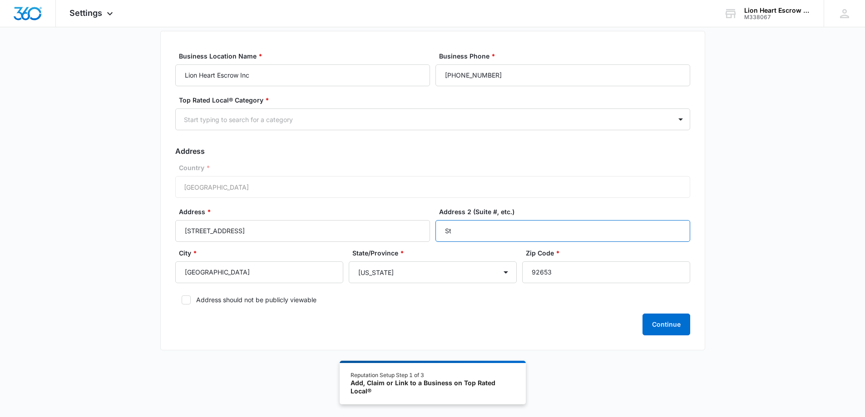
type input "S"
type input "211"
click at [222, 326] on div "Continue" at bounding box center [432, 325] width 515 height 22
click at [676, 330] on button "Continue" at bounding box center [666, 325] width 48 height 22
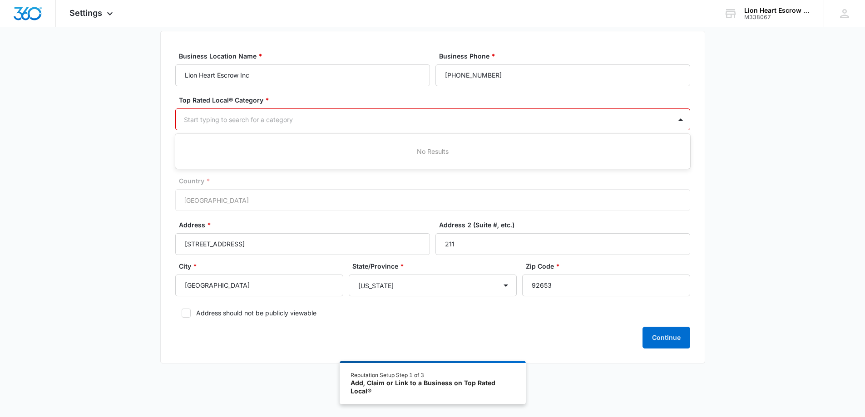
click at [228, 121] on div at bounding box center [422, 119] width 476 height 11
click at [262, 98] on label "Top Rated Local® Category *" at bounding box center [436, 100] width 515 height 10
click at [222, 119] on div at bounding box center [422, 119] width 476 height 11
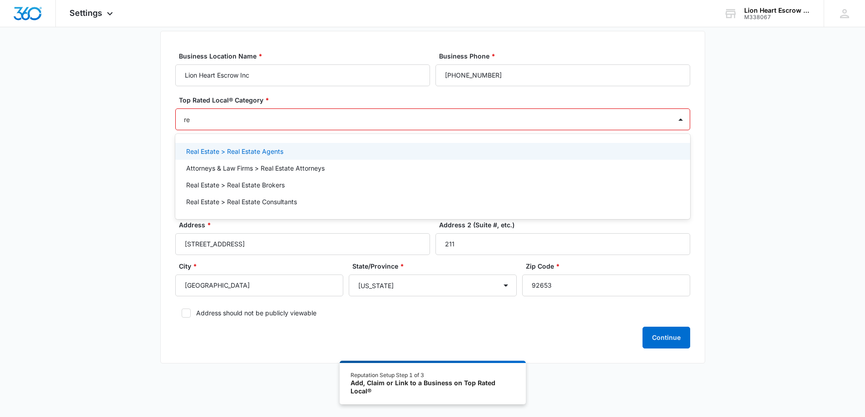
type input "r"
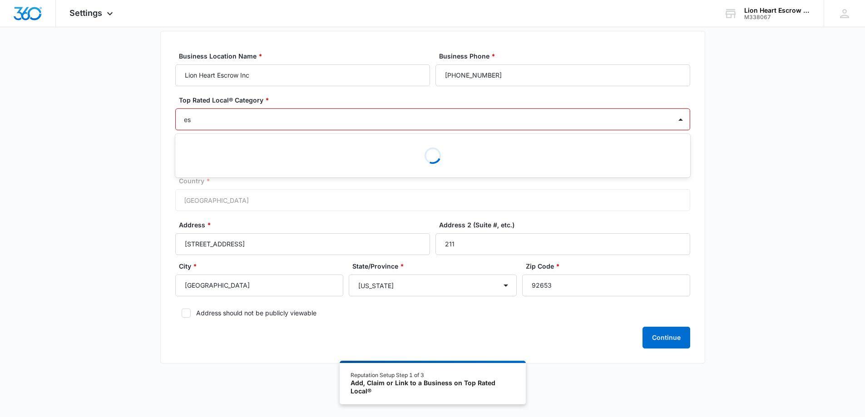
type input "e"
type input "real estate"
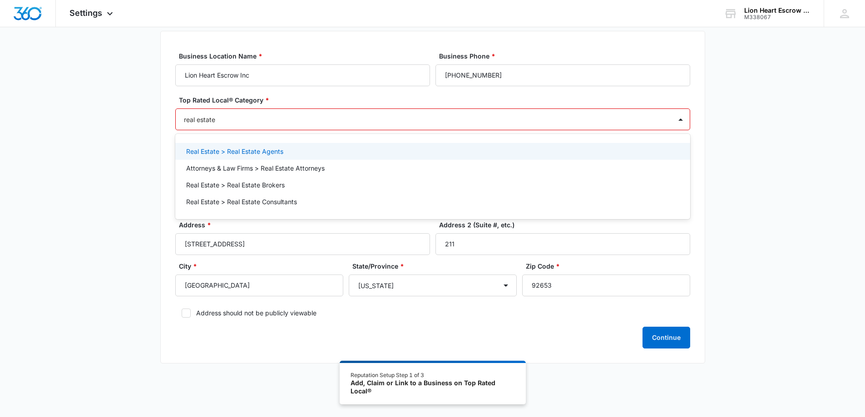
click at [236, 153] on p "Real Estate > Real Estate Agents" at bounding box center [234, 152] width 97 height 10
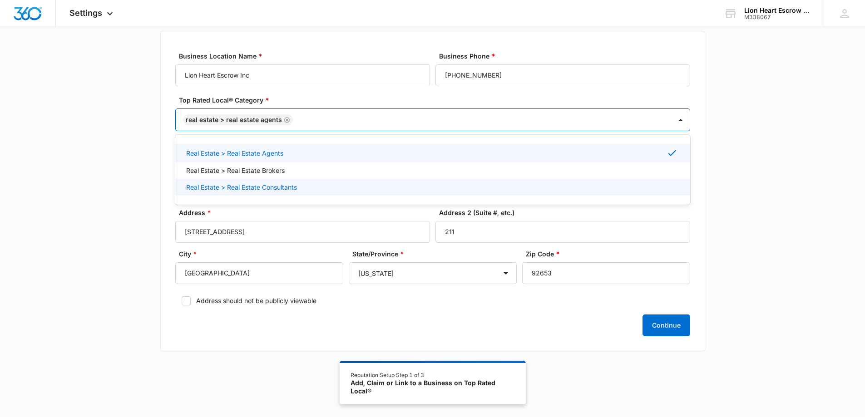
click at [774, 192] on div "Basic Info Business Location Name * Lion Heart Escrow Inc Business Phone * [PHO…" at bounding box center [432, 184] width 865 height 356
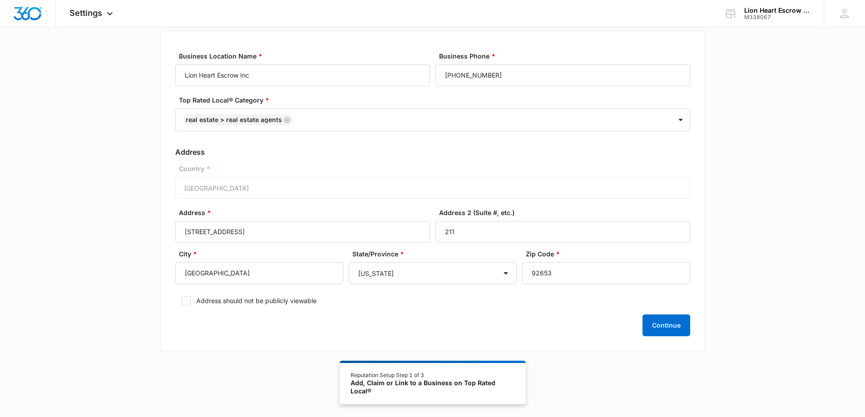
click at [272, 190] on div "Country * [GEOGRAPHIC_DATA]" at bounding box center [432, 181] width 515 height 35
click at [674, 329] on button "Continue" at bounding box center [666, 326] width 48 height 22
click at [670, 321] on button "Continue" at bounding box center [666, 326] width 48 height 22
click at [210, 191] on div "Country * [GEOGRAPHIC_DATA]" at bounding box center [432, 181] width 515 height 35
click at [284, 120] on icon "Remove Real Estate > Real Estate Agents" at bounding box center [287, 120] width 6 height 7
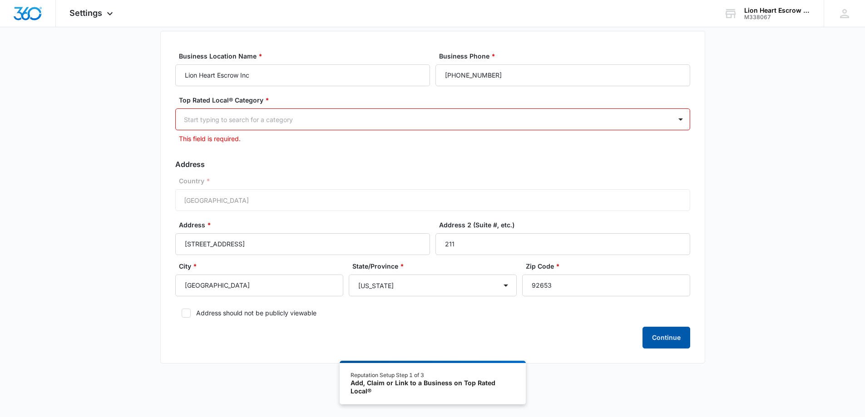
click at [666, 345] on button "Continue" at bounding box center [666, 338] width 48 height 22
click at [355, 114] on div at bounding box center [422, 119] width 476 height 11
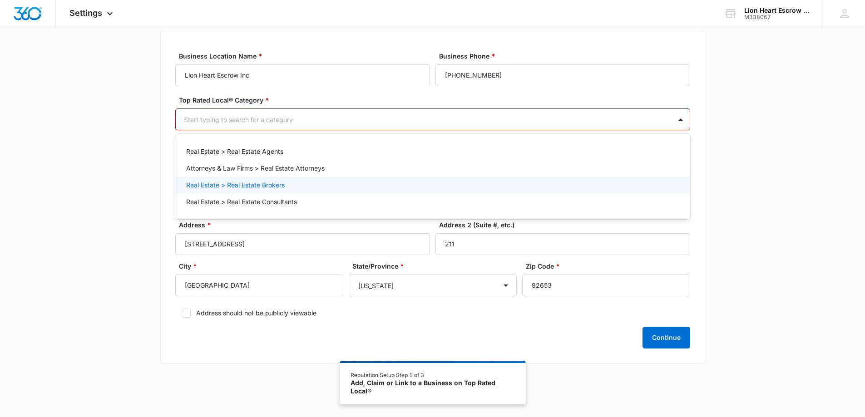
click at [235, 187] on p "Real Estate > Real Estate Brokers" at bounding box center [235, 185] width 99 height 10
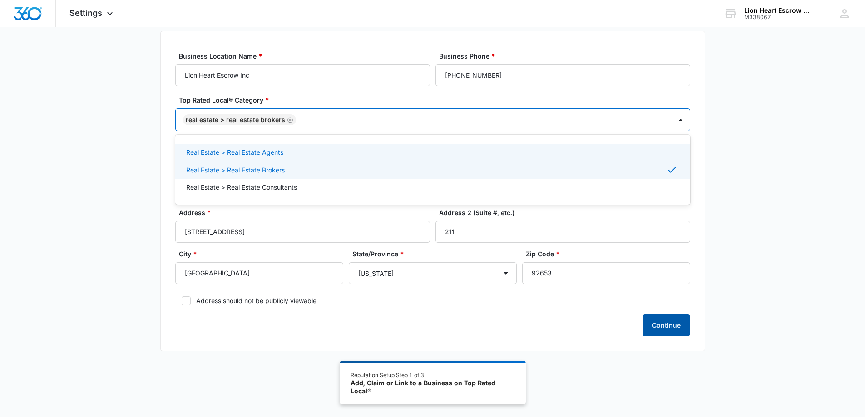
click at [675, 322] on button "Continue" at bounding box center [666, 326] width 48 height 22
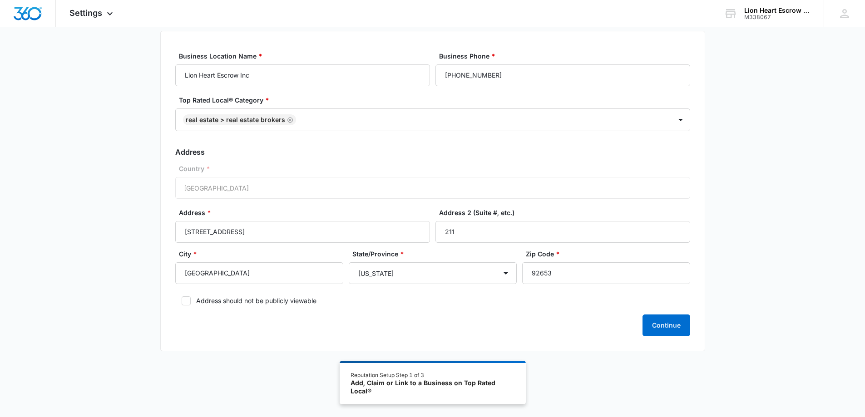
click at [555, 327] on div "Continue" at bounding box center [432, 326] width 515 height 22
click at [650, 326] on button "Continue" at bounding box center [666, 326] width 48 height 22
click at [671, 327] on button "Continue" at bounding box center [666, 326] width 48 height 22
click at [737, 95] on div "Basic Info Business Location Name * Lion Heart Escrow Inc Business Phone * [PHO…" at bounding box center [432, 184] width 865 height 356
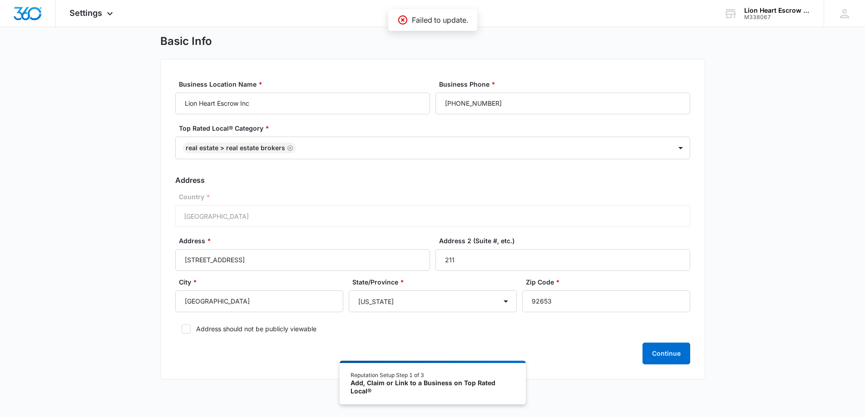
scroll to position [0, 0]
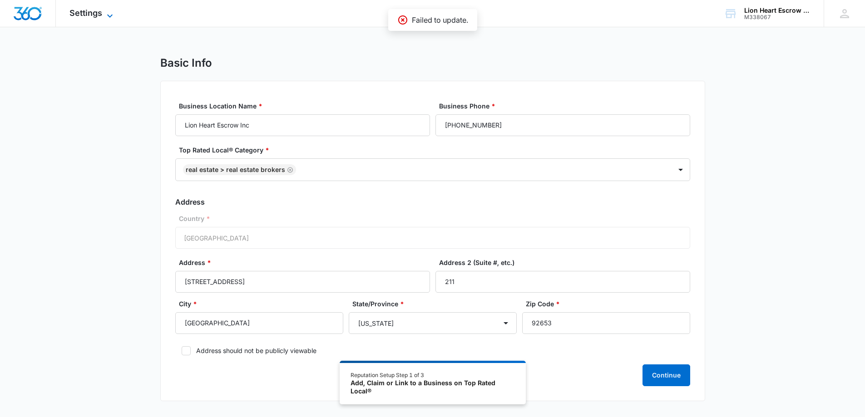
click at [97, 14] on span "Settings" at bounding box center [85, 13] width 33 height 10
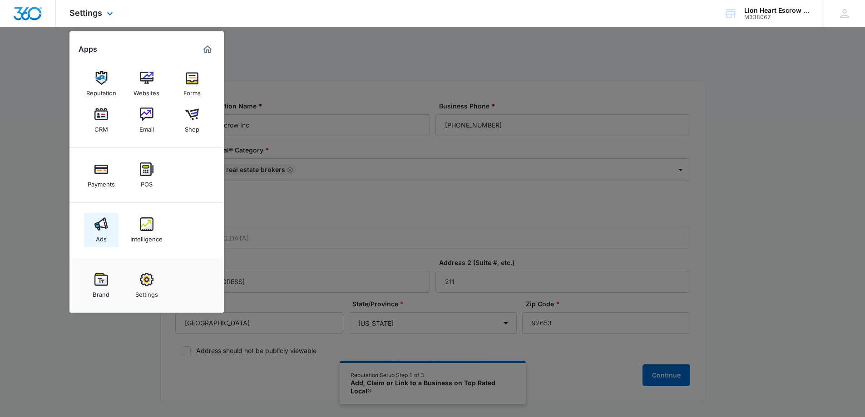
click at [94, 237] on link "Ads" at bounding box center [101, 230] width 35 height 35
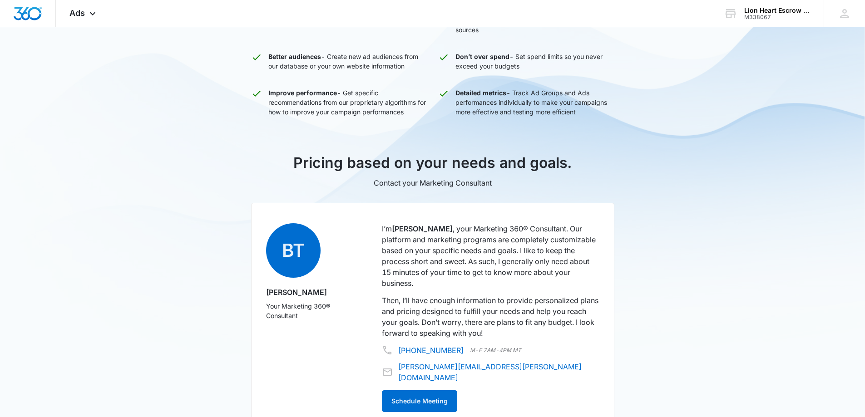
scroll to position [388, 0]
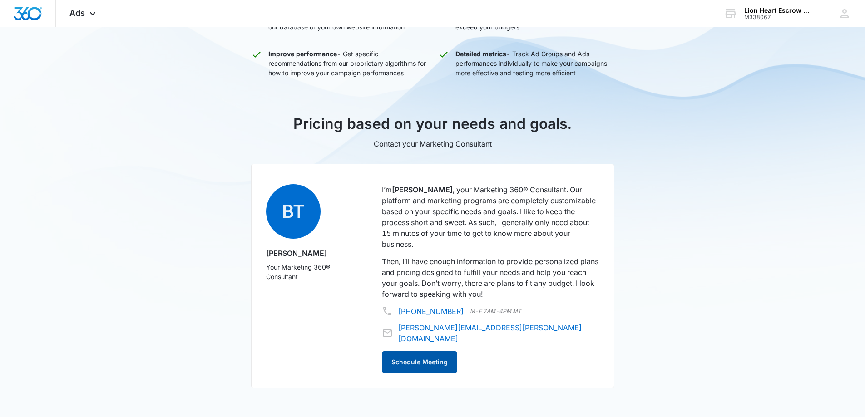
click at [425, 354] on button "Schedule Meeting" at bounding box center [419, 362] width 75 height 22
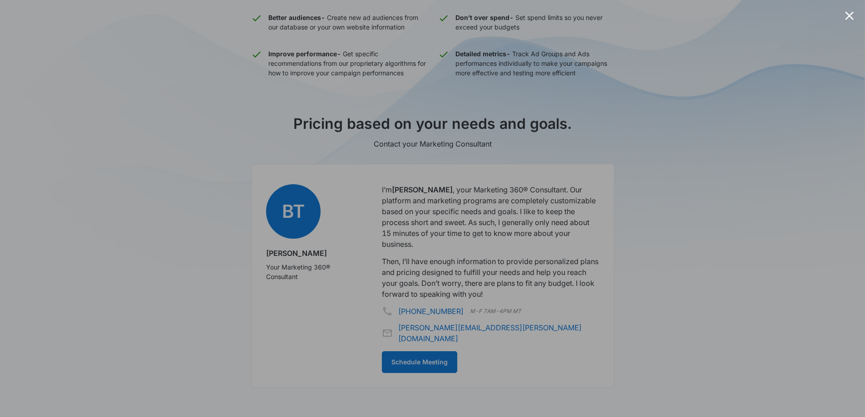
click at [712, 182] on div at bounding box center [432, 208] width 865 height 417
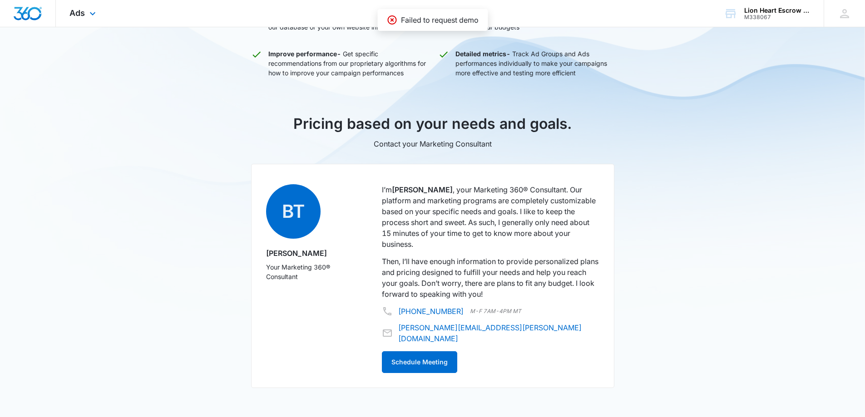
click at [13, 14] on img "Dashboard" at bounding box center [27, 14] width 29 height 14
